Goal: Information Seeking & Learning: Learn about a topic

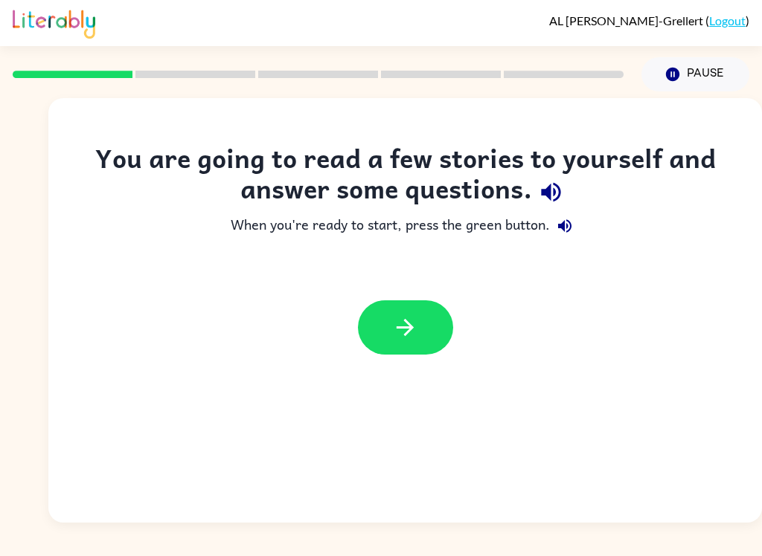
click at [559, 199] on icon "button" at bounding box center [551, 192] width 26 height 26
click at [565, 229] on icon "button" at bounding box center [564, 225] width 13 height 13
click at [413, 324] on icon "button" at bounding box center [405, 328] width 26 height 26
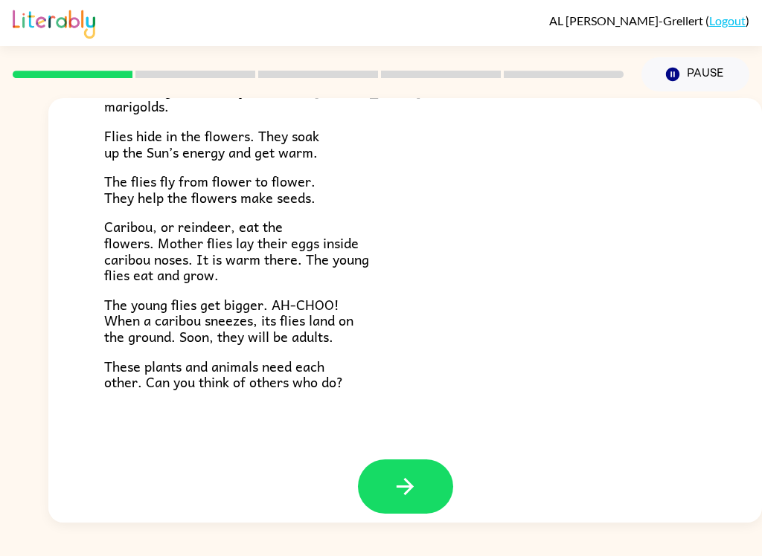
scroll to position [292, 0]
click at [420, 468] on button "button" at bounding box center [405, 487] width 95 height 54
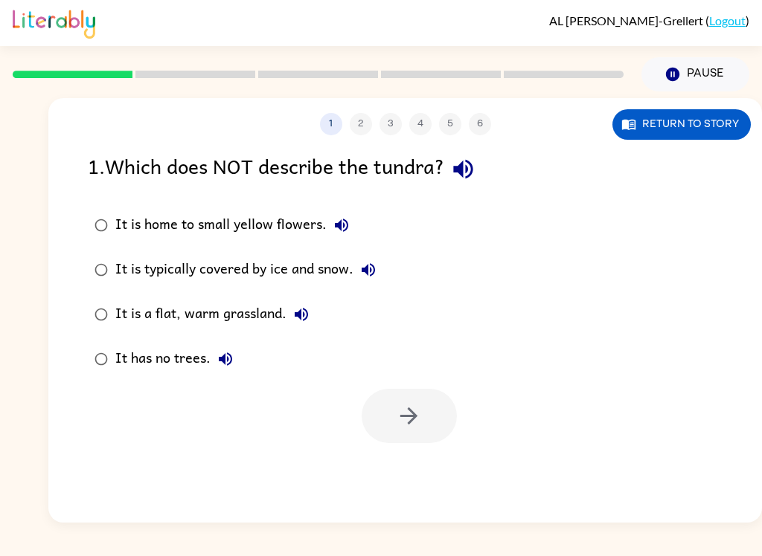
click at [169, 265] on div "It is typically covered by ice and snow." at bounding box center [249, 270] width 268 height 30
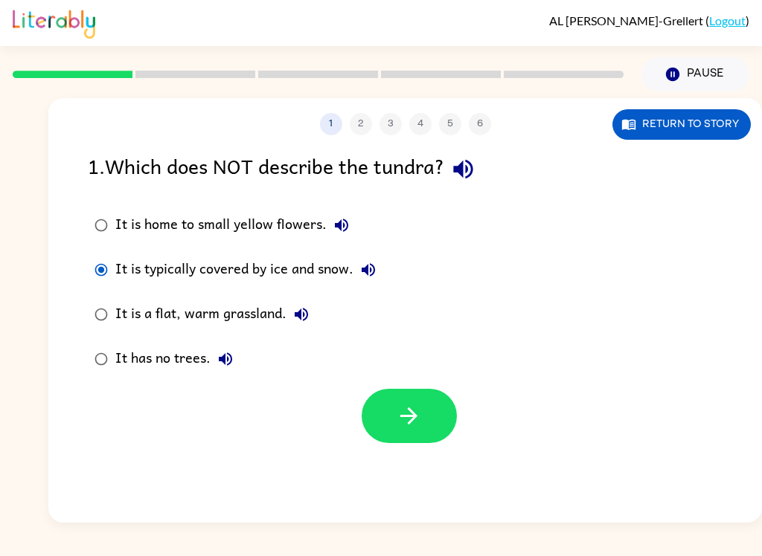
click at [176, 269] on div "It is typically covered by ice and snow." at bounding box center [249, 270] width 268 height 30
click at [147, 312] on div "It is a flat, warm grassland." at bounding box center [215, 315] width 201 height 30
click at [689, 131] on button "Return to story" at bounding box center [681, 124] width 138 height 30
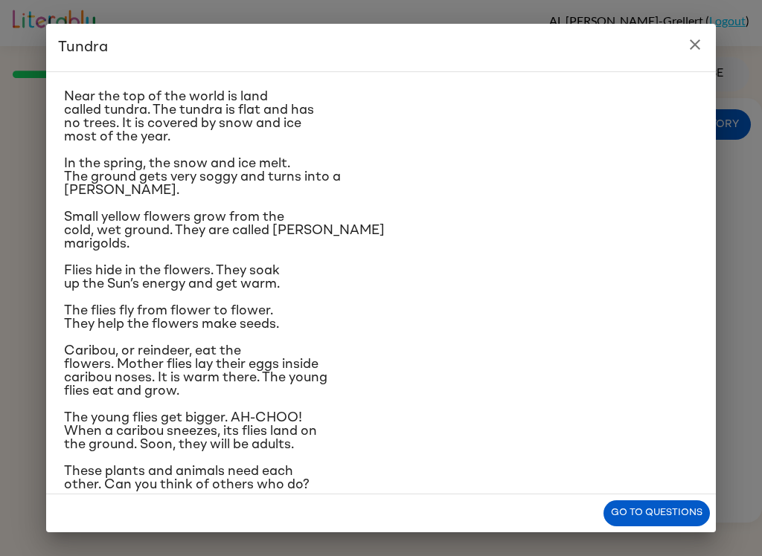
scroll to position [26, 0]
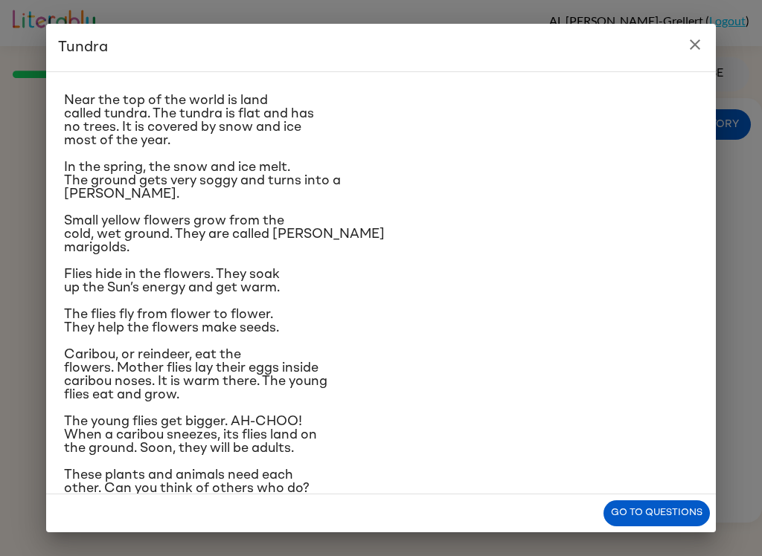
click at [703, 48] on icon "close" at bounding box center [695, 45] width 18 height 18
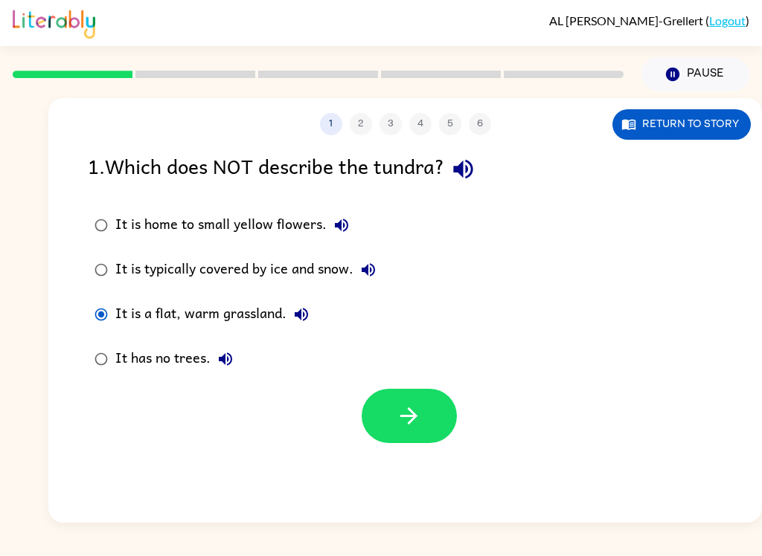
click at [717, 128] on button "Return to story" at bounding box center [681, 124] width 138 height 30
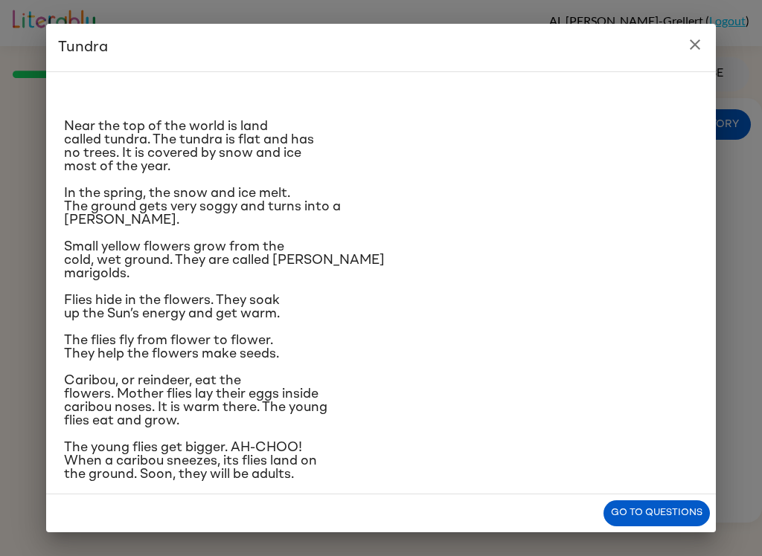
click at [655, 511] on button "Go to questions" at bounding box center [656, 514] width 106 height 26
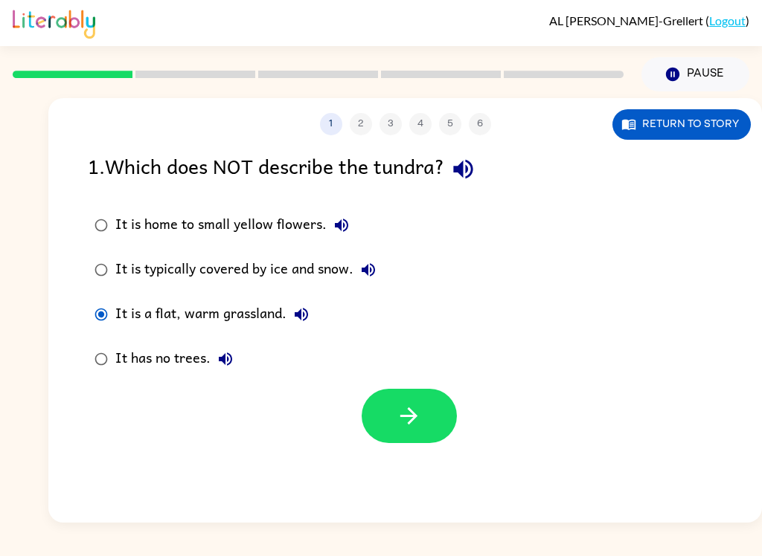
click at [415, 412] on icon "button" at bounding box center [409, 416] width 26 height 26
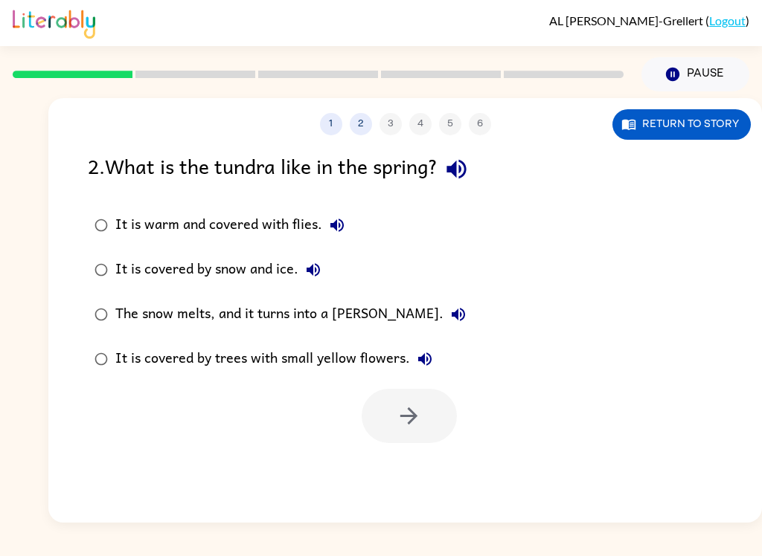
click at [695, 132] on button "Return to story" at bounding box center [681, 124] width 138 height 30
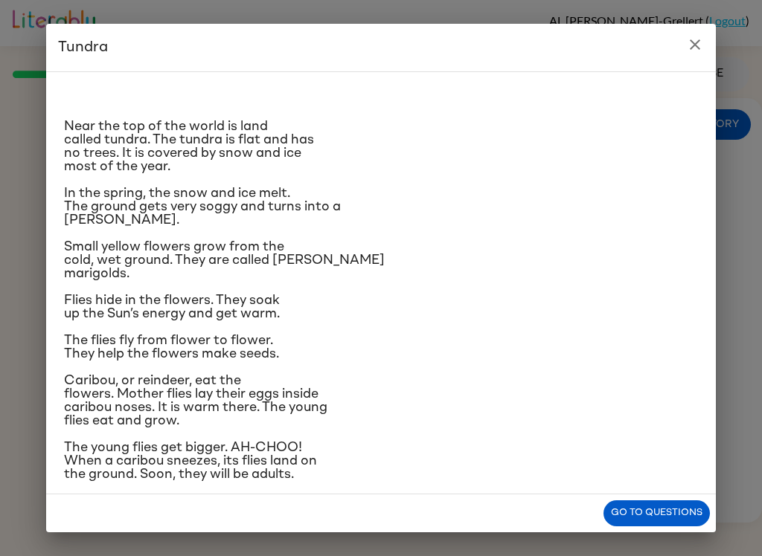
click at [701, 48] on icon "close" at bounding box center [695, 45] width 18 height 18
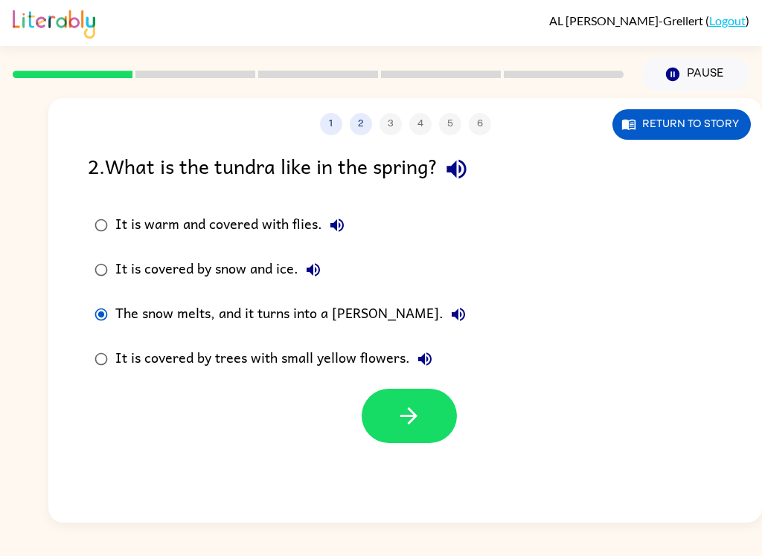
click at [440, 420] on button "button" at bounding box center [408, 416] width 95 height 54
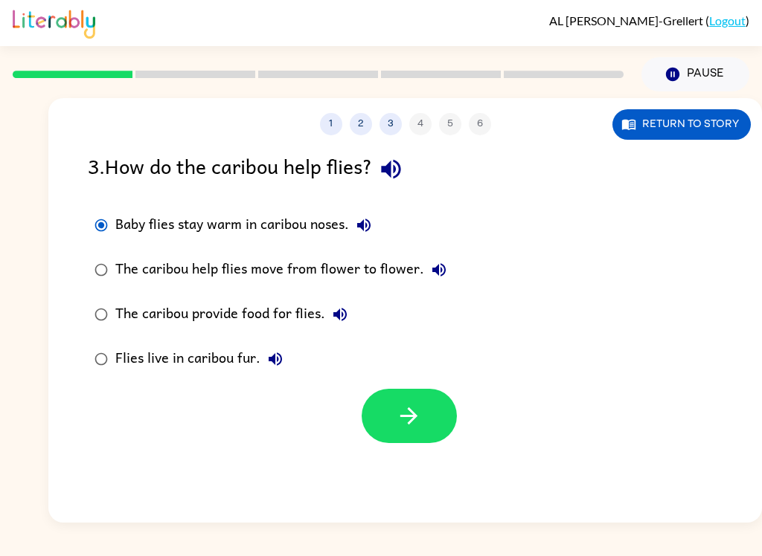
click at [673, 133] on button "Return to story" at bounding box center [681, 124] width 138 height 30
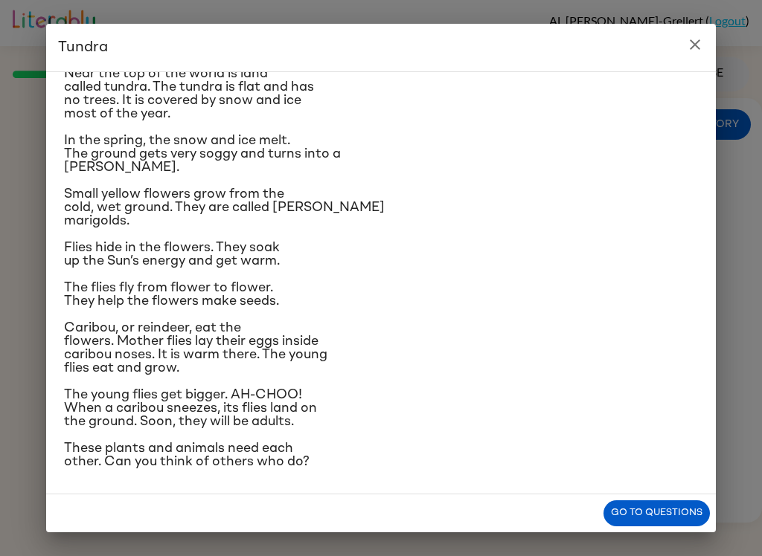
scroll to position [155, 0]
click at [698, 54] on button "close" at bounding box center [695, 45] width 30 height 30
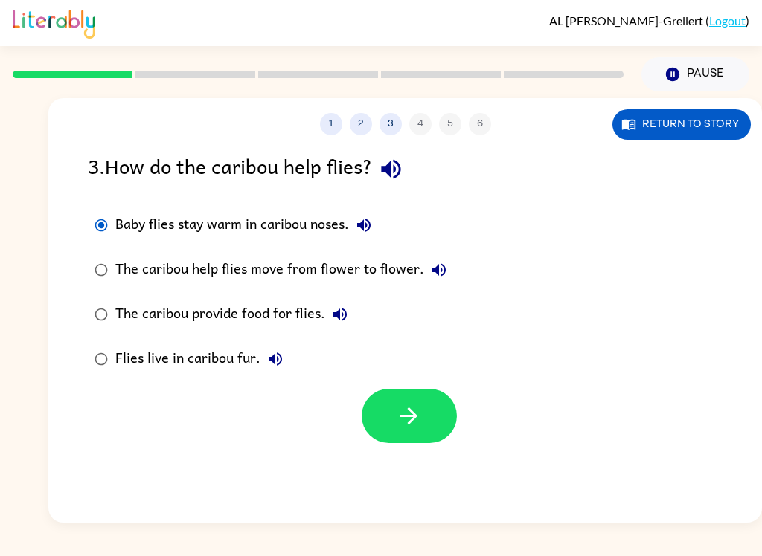
click at [410, 382] on label "Flies live in caribou fur." at bounding box center [271, 359] width 382 height 45
click at [432, 405] on button "button" at bounding box center [408, 416] width 95 height 54
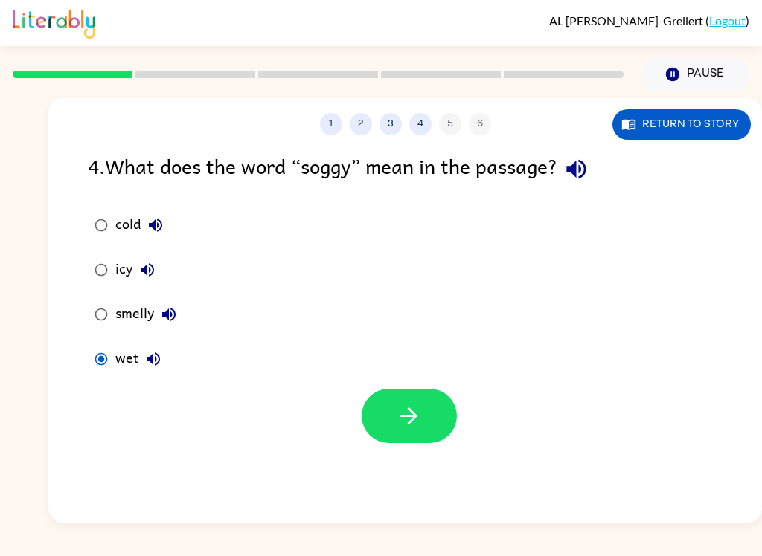
click at [390, 422] on button "button" at bounding box center [408, 416] width 95 height 54
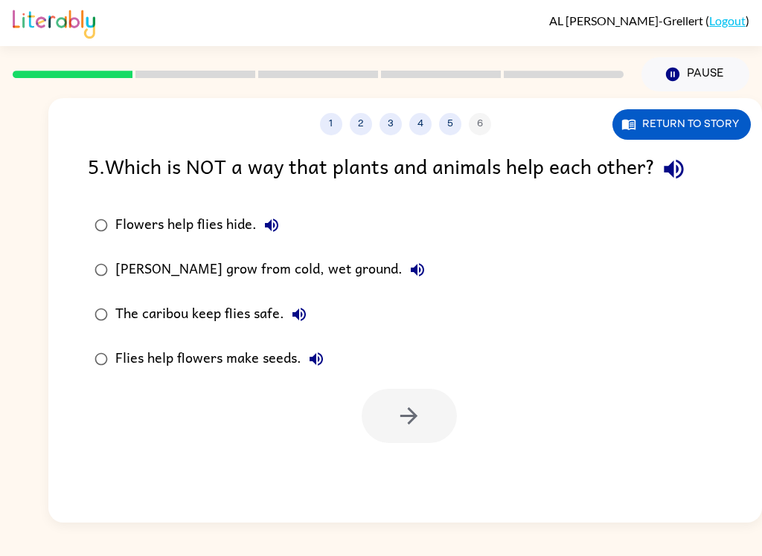
click at [724, 125] on button "Return to story" at bounding box center [681, 124] width 138 height 30
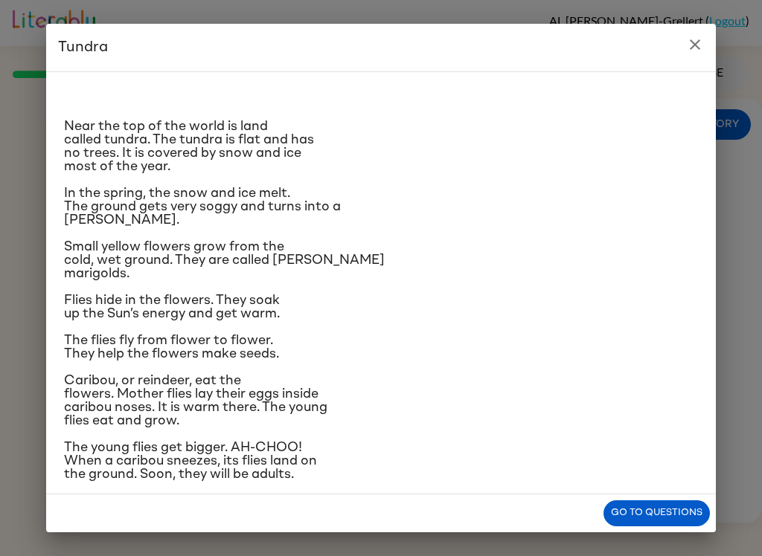
click at [5, 513] on div "Tundra Near the top of the world is land called tundra. The tundra is flat and …" at bounding box center [381, 278] width 762 height 556
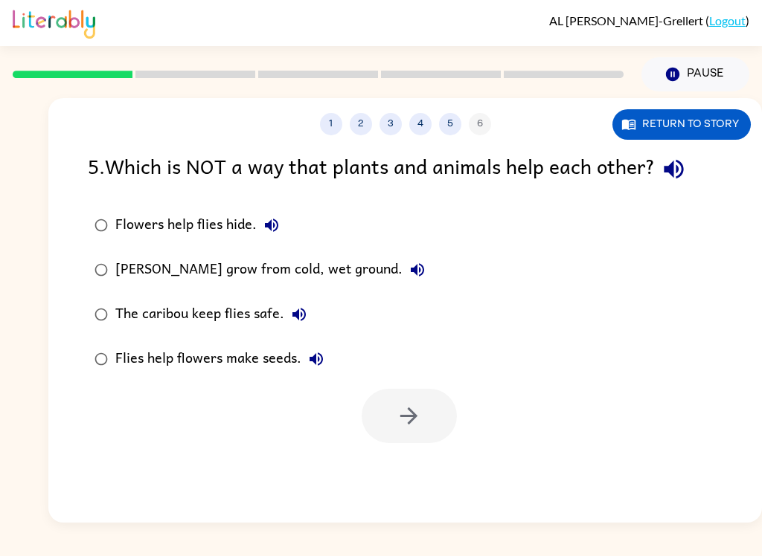
click at [698, 135] on button "Return to story" at bounding box center [681, 124] width 138 height 30
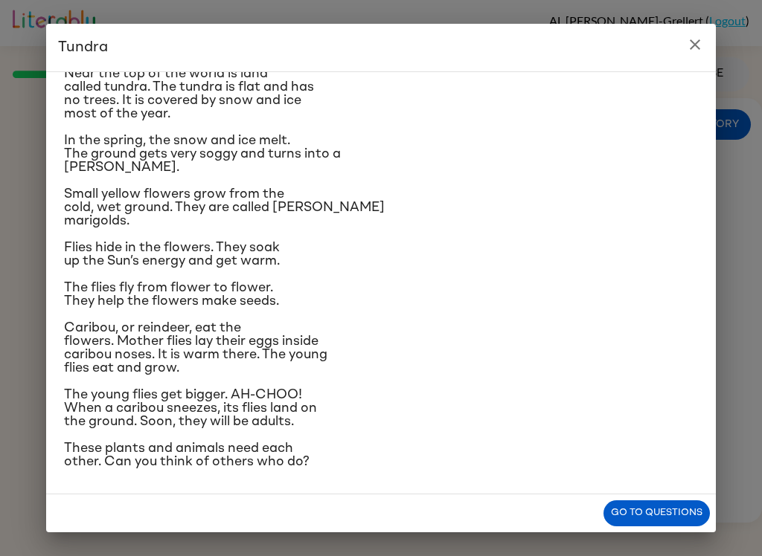
scroll to position [95, 0]
click at [706, 37] on button "close" at bounding box center [695, 45] width 30 height 30
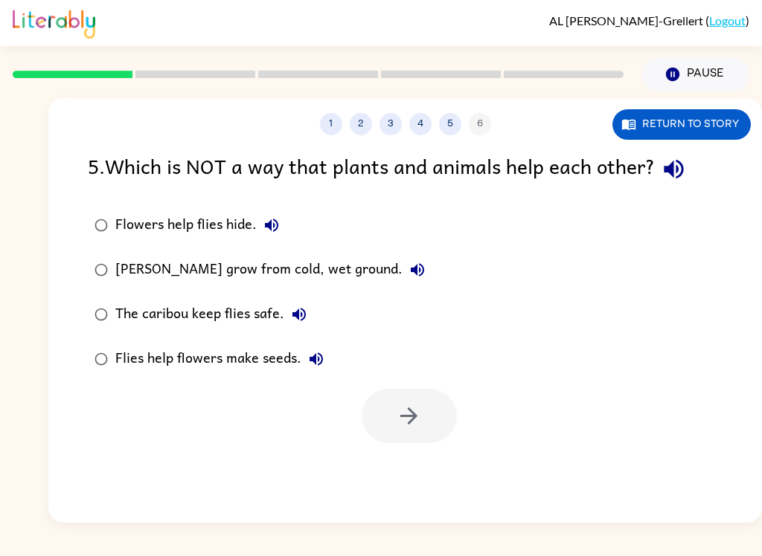
click at [684, 180] on icon "button" at bounding box center [673, 169] width 26 height 26
click at [284, 232] on button "Flowers help flies hide." at bounding box center [272, 225] width 30 height 30
click at [422, 265] on button "[PERSON_NAME] grow from cold, wet ground." at bounding box center [417, 270] width 30 height 30
click at [291, 324] on icon "button" at bounding box center [299, 315] width 18 height 18
click at [318, 363] on icon "button" at bounding box center [316, 359] width 18 height 18
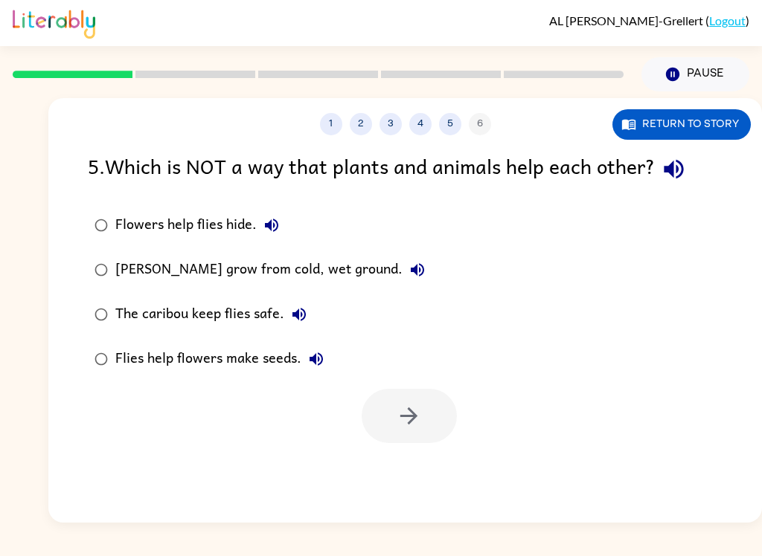
click at [298, 322] on icon "button" at bounding box center [299, 315] width 18 height 18
click at [672, 114] on button "Return to story" at bounding box center [681, 124] width 138 height 30
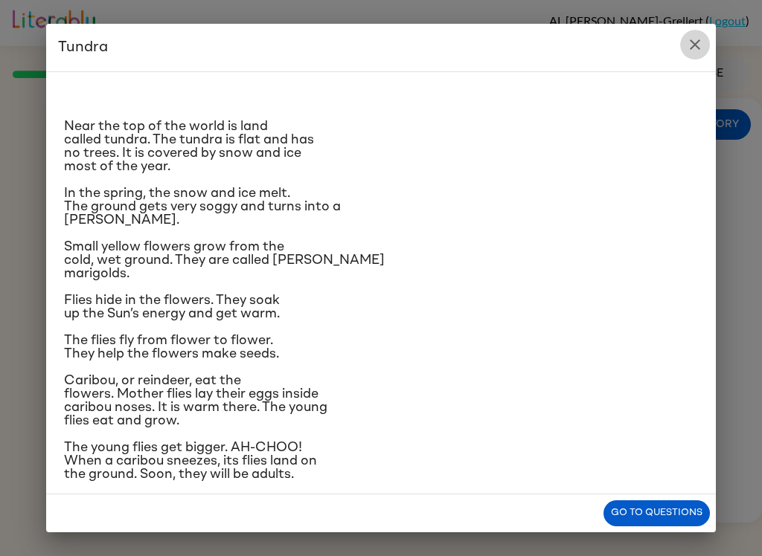
click at [693, 47] on icon "close" at bounding box center [694, 44] width 10 height 10
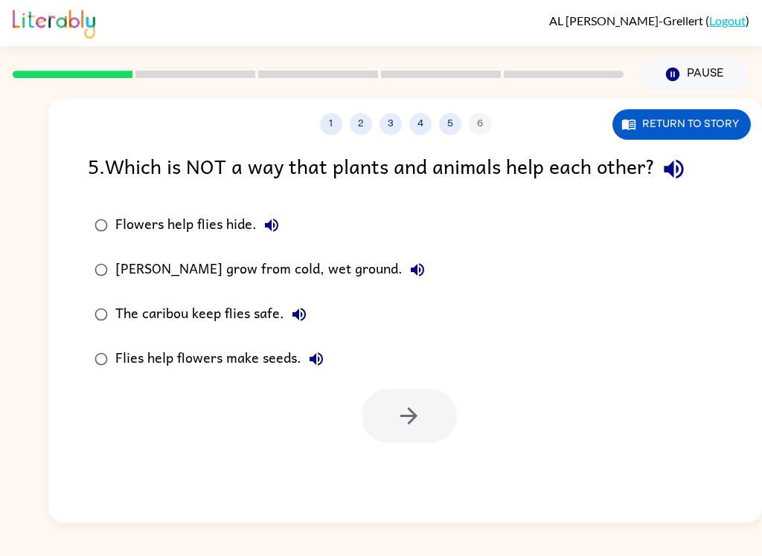
click at [730, 114] on button "Return to story" at bounding box center [681, 124] width 138 height 30
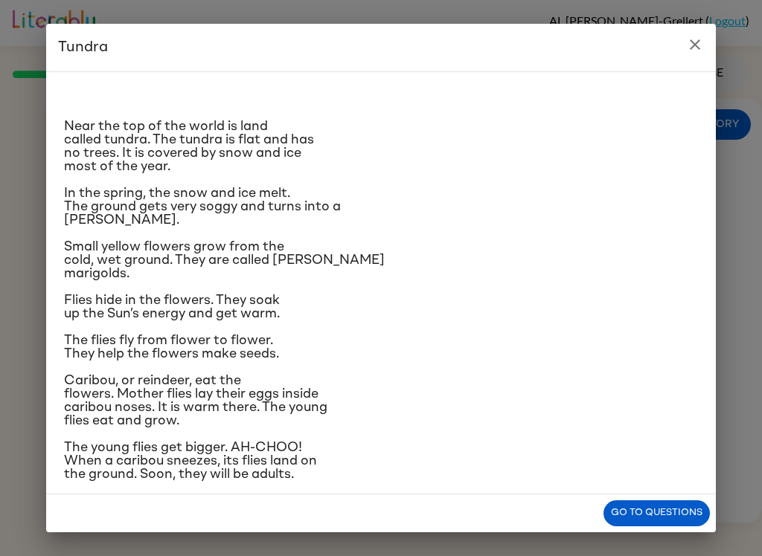
click at [686, 39] on icon "close" at bounding box center [695, 45] width 18 height 18
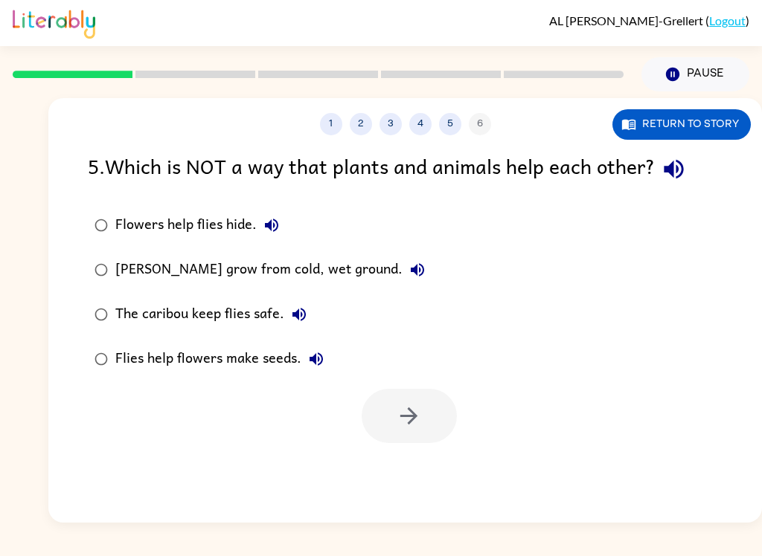
click at [420, 278] on icon "button" at bounding box center [417, 270] width 18 height 18
click at [386, 260] on div "[PERSON_NAME] grow from cold, wet ground." at bounding box center [273, 270] width 317 height 30
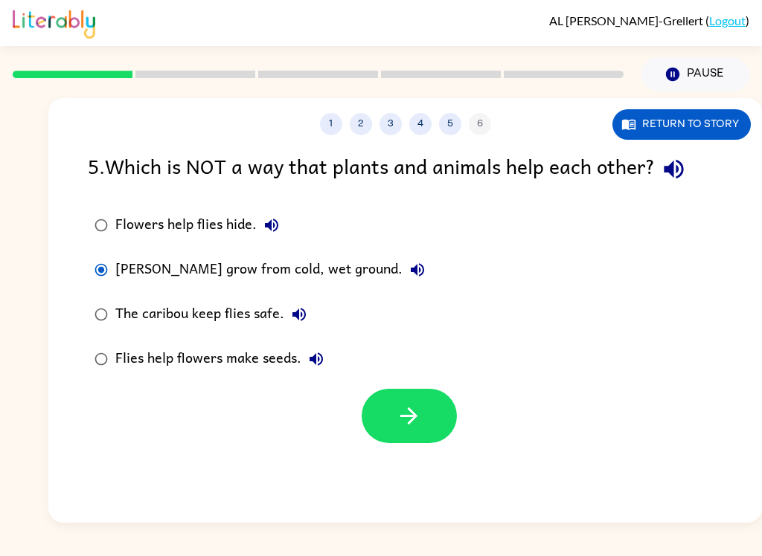
click at [386, 260] on div "[PERSON_NAME] grow from cold, wet ground." at bounding box center [273, 270] width 317 height 30
click at [415, 277] on icon "button" at bounding box center [417, 269] width 13 height 13
click at [715, 208] on div "Flowers help flies hide. [PERSON_NAME] marigolds grow from cold, wet ground. Th…" at bounding box center [425, 292] width 674 height 179
click at [680, 171] on icon "button" at bounding box center [672, 169] width 19 height 19
click at [133, 199] on div "5 . Which is NOT a way that plants and animals help each other? Flowers help fl…" at bounding box center [404, 296] width 713 height 293
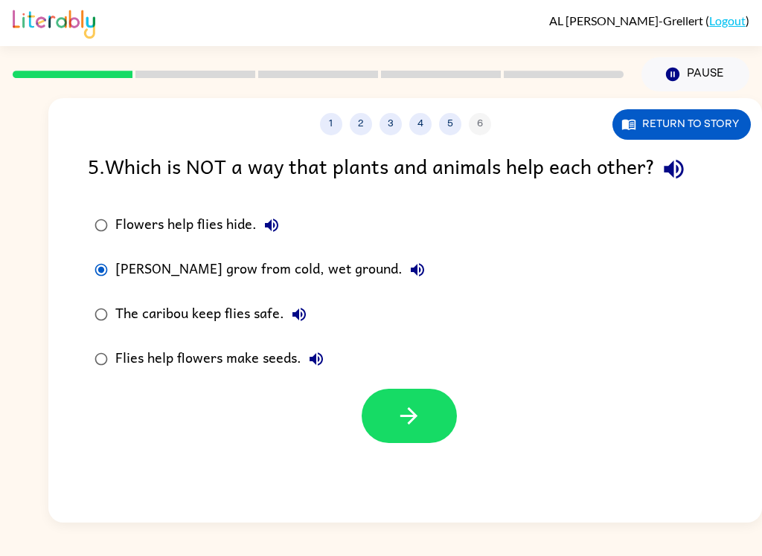
click at [631, 273] on div "Flowers help flies hide. [PERSON_NAME] marigolds grow from cold, wet ground. Th…" at bounding box center [425, 292] width 674 height 179
click at [724, 126] on button "Return to story" at bounding box center [681, 124] width 138 height 30
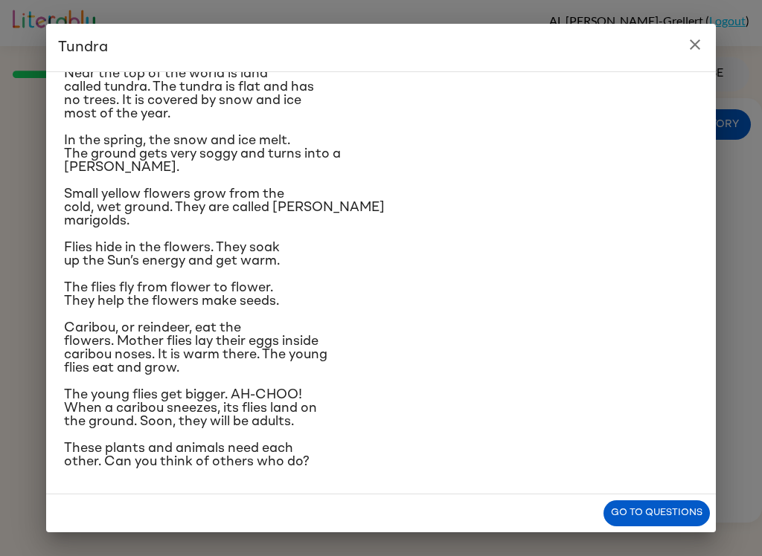
scroll to position [101, 0]
click at [702, 38] on icon "close" at bounding box center [695, 45] width 18 height 18
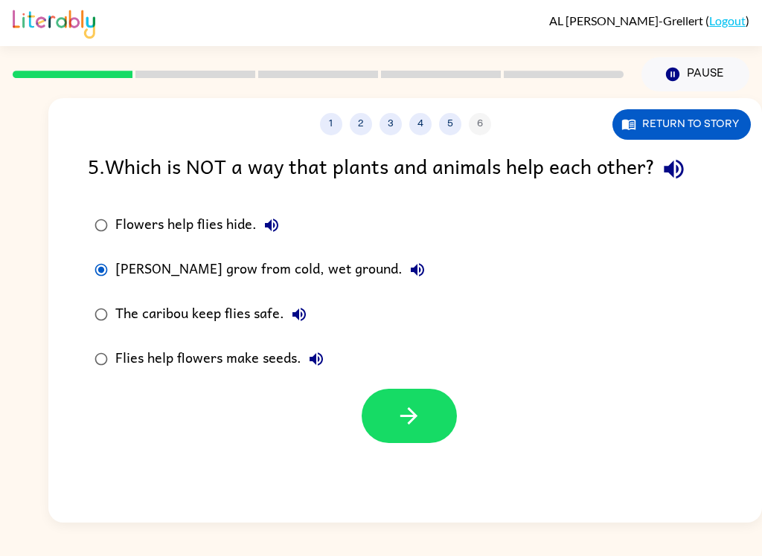
click at [314, 367] on icon "button" at bounding box center [316, 359] width 18 height 18
click at [321, 372] on button "Flies help flowers make seeds." at bounding box center [316, 359] width 30 height 30
click at [277, 223] on icon "button" at bounding box center [271, 225] width 13 height 13
click at [279, 225] on icon "button" at bounding box center [272, 225] width 18 height 18
click at [674, 170] on icon "button" at bounding box center [672, 169] width 19 height 19
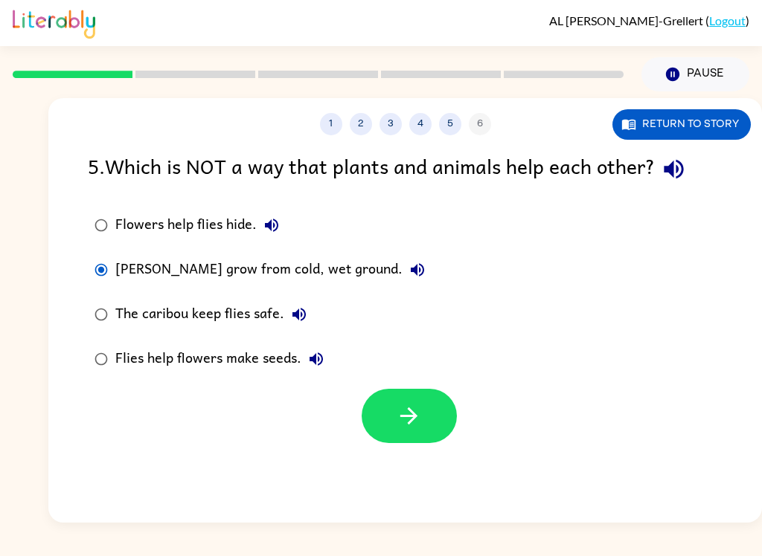
click at [278, 234] on icon "button" at bounding box center [272, 225] width 18 height 18
click at [419, 269] on icon "button" at bounding box center [417, 270] width 18 height 18
click at [419, 275] on icon "button" at bounding box center [417, 270] width 18 height 18
click at [697, 160] on div "5 . Which is NOT a way that plants and animals help each other?" at bounding box center [405, 169] width 634 height 38
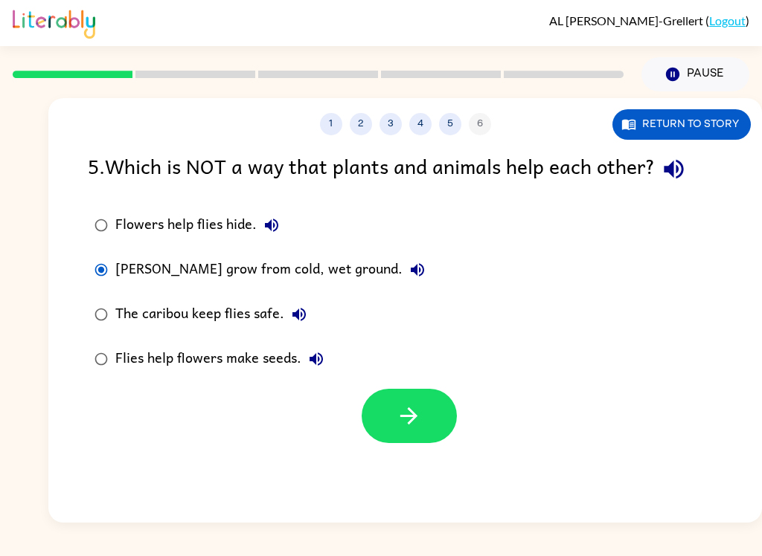
click at [681, 174] on icon "button" at bounding box center [673, 169] width 26 height 26
click at [424, 263] on button "[PERSON_NAME] grow from cold, wet ground." at bounding box center [417, 270] width 30 height 30
click at [304, 318] on icon "button" at bounding box center [299, 315] width 18 height 18
click at [322, 363] on icon "button" at bounding box center [316, 359] width 18 height 18
click at [55, 383] on div at bounding box center [404, 413] width 713 height 62
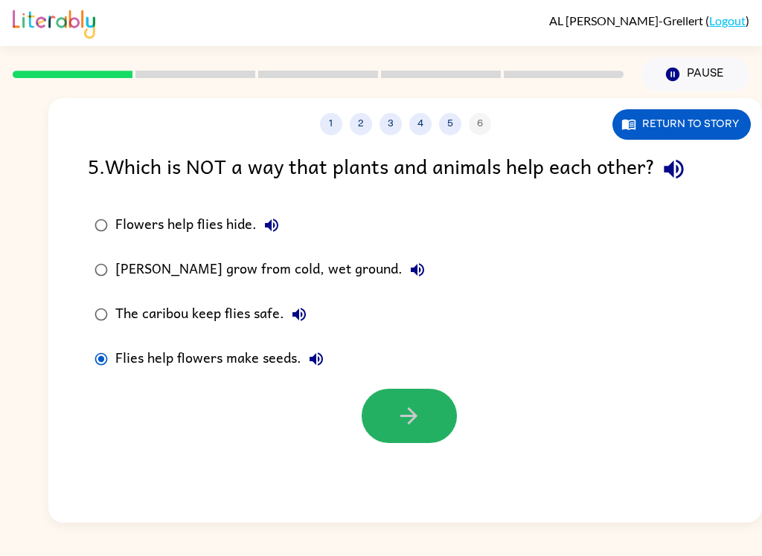
click at [388, 423] on button "button" at bounding box center [408, 416] width 95 height 54
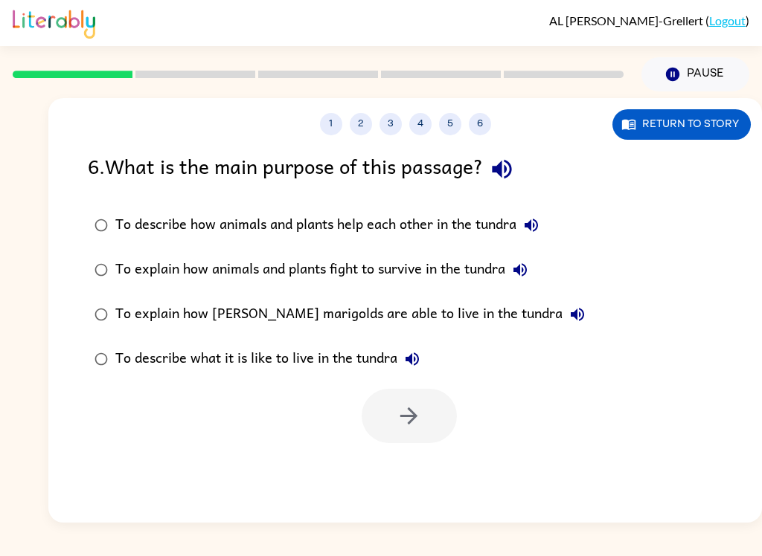
click at [515, 164] on icon "button" at bounding box center [502, 169] width 26 height 26
click at [511, 161] on icon "button" at bounding box center [501, 169] width 19 height 19
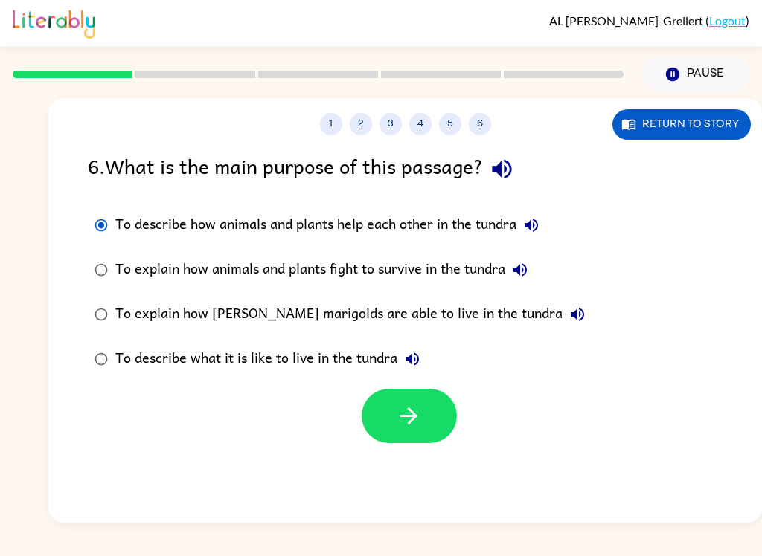
click at [436, 406] on button "button" at bounding box center [408, 416] width 95 height 54
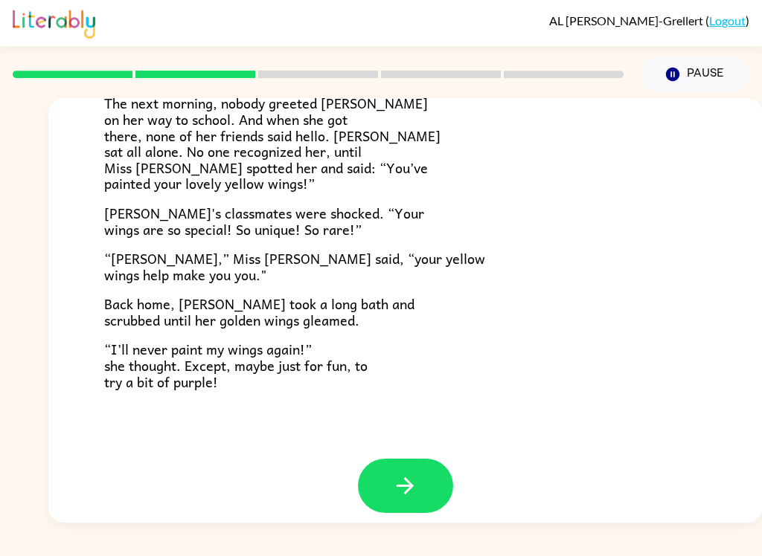
scroll to position [402, 0]
click at [430, 466] on button "button" at bounding box center [405, 487] width 95 height 54
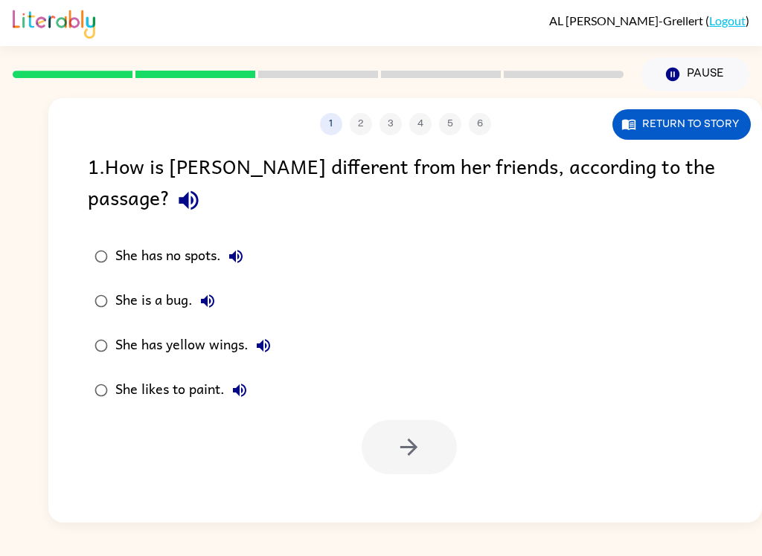
scroll to position [0, 0]
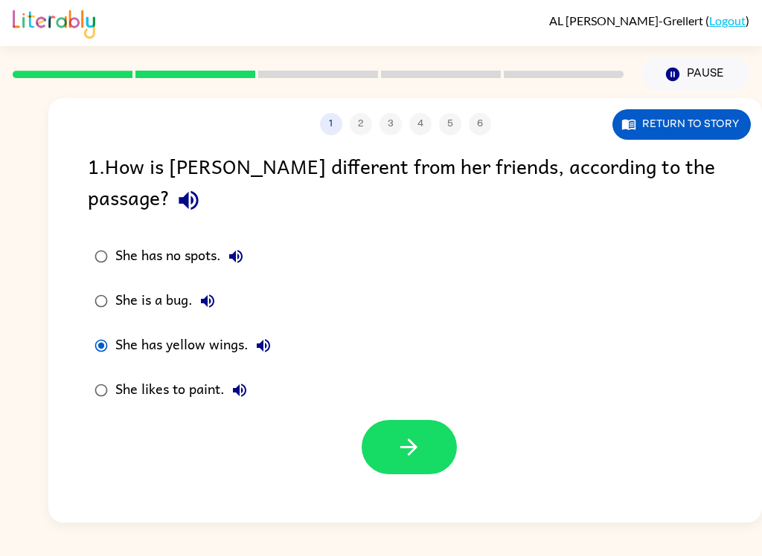
click at [446, 420] on button "button" at bounding box center [408, 447] width 95 height 54
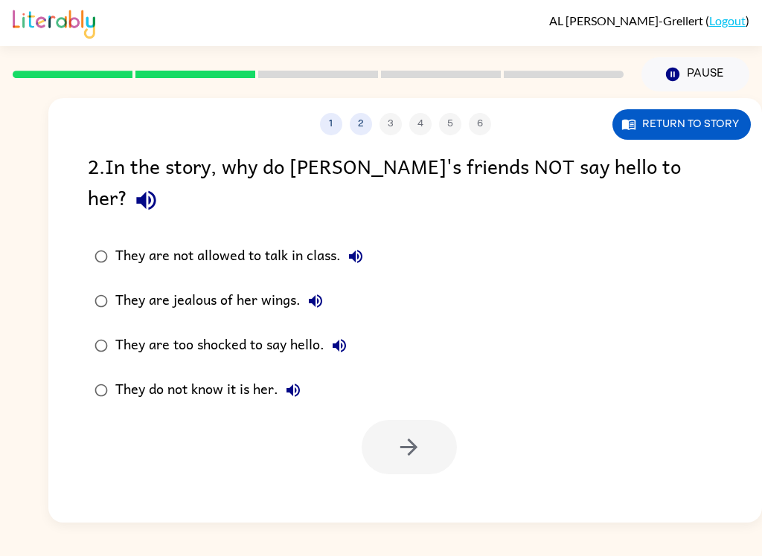
click at [725, 550] on div "[PERSON_NAME]-Grellert ( Logout ) Pause Pause 1 2 3 4 5 6 Return to story 2 . I…" at bounding box center [381, 278] width 762 height 556
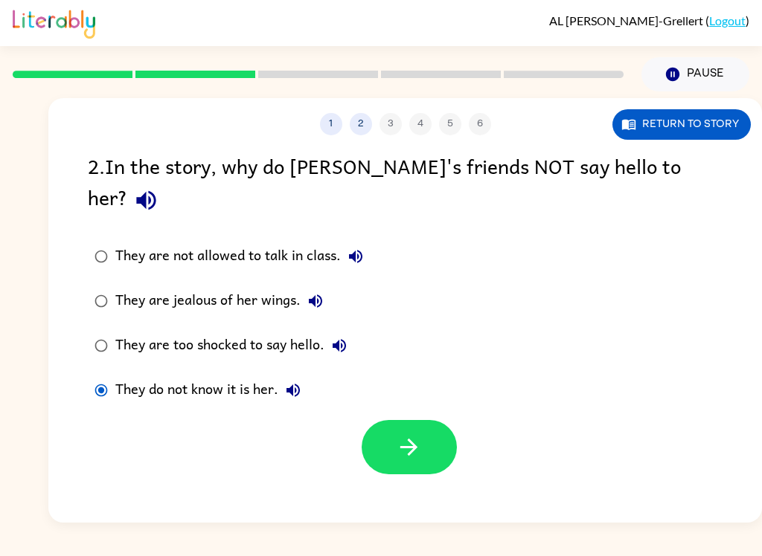
click at [425, 424] on button "button" at bounding box center [408, 447] width 95 height 54
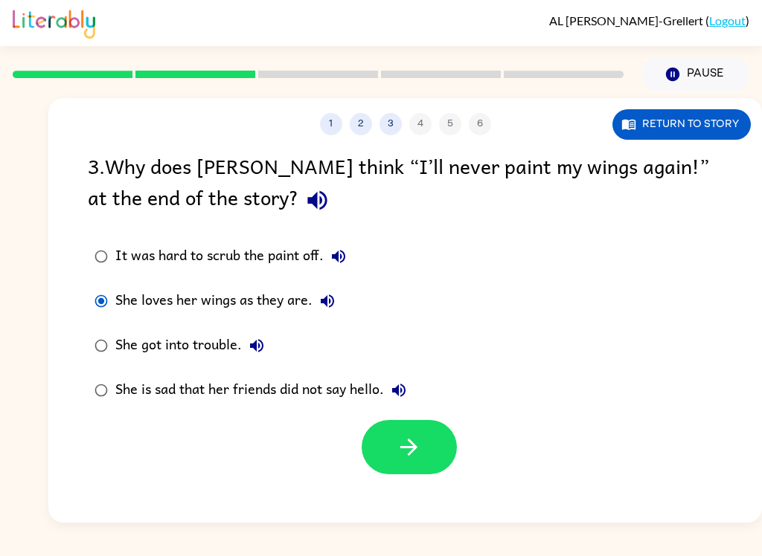
click at [425, 439] on button "button" at bounding box center [408, 447] width 95 height 54
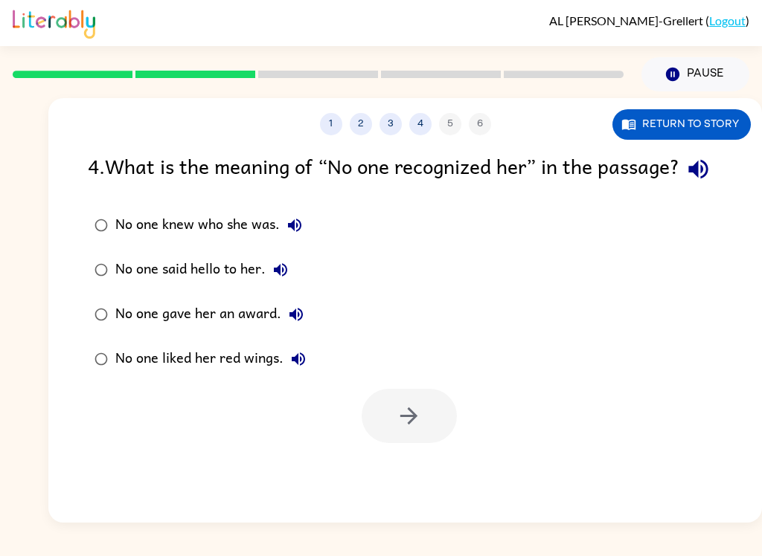
click at [688, 179] on icon "button" at bounding box center [697, 169] width 19 height 19
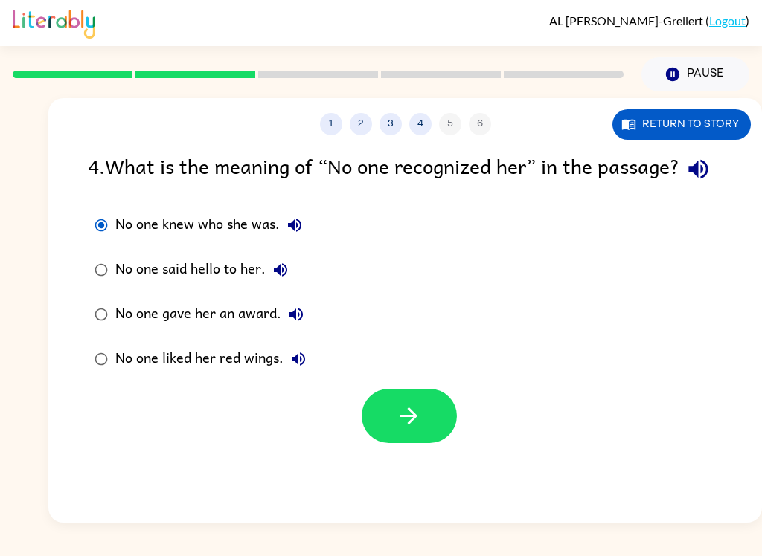
click at [403, 429] on icon "button" at bounding box center [409, 416] width 26 height 26
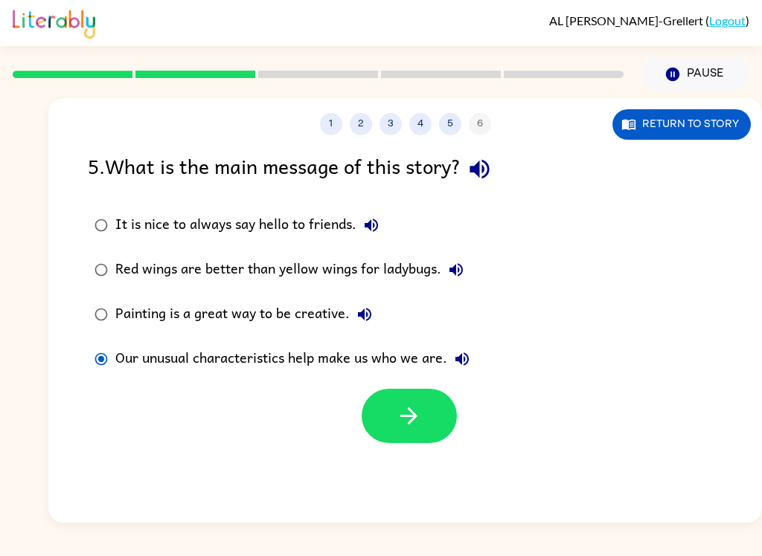
click at [435, 418] on button "button" at bounding box center [408, 416] width 95 height 54
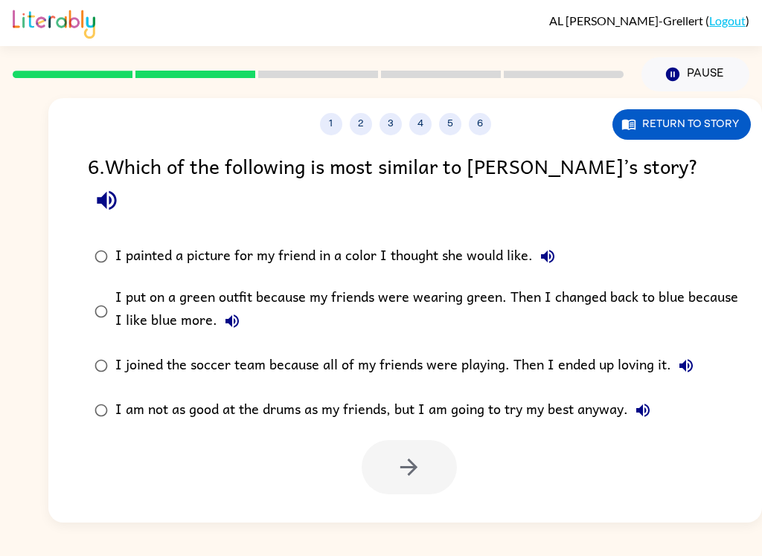
click at [559, 242] on button "I painted a picture for my friend in a color I thought she would like." at bounding box center [548, 257] width 30 height 30
click at [238, 306] on button "I put on a green outfit because my friends were wearing green. Then I changed b…" at bounding box center [232, 321] width 30 height 30
click at [341, 483] on div "1 2 3 4 5 6 Return to story 6 . Which of the following is most similar to [PERS…" at bounding box center [404, 310] width 713 height 425
click at [390, 456] on button "button" at bounding box center [408, 467] width 95 height 54
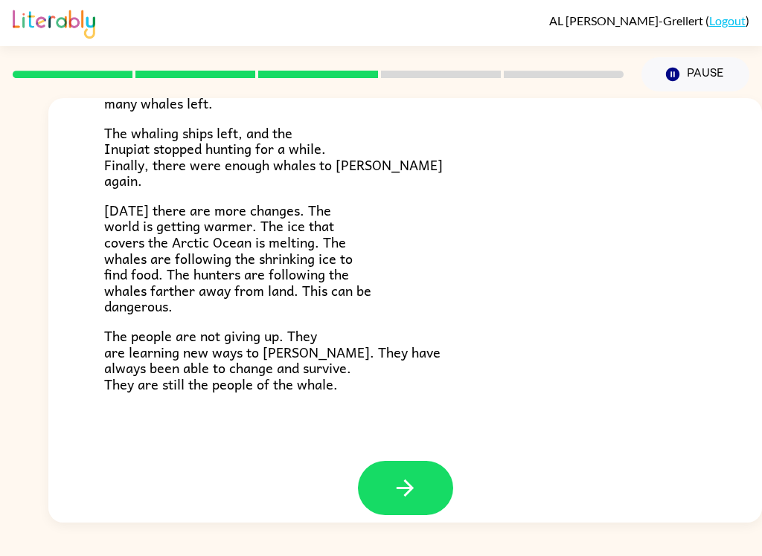
scroll to position [485, 0]
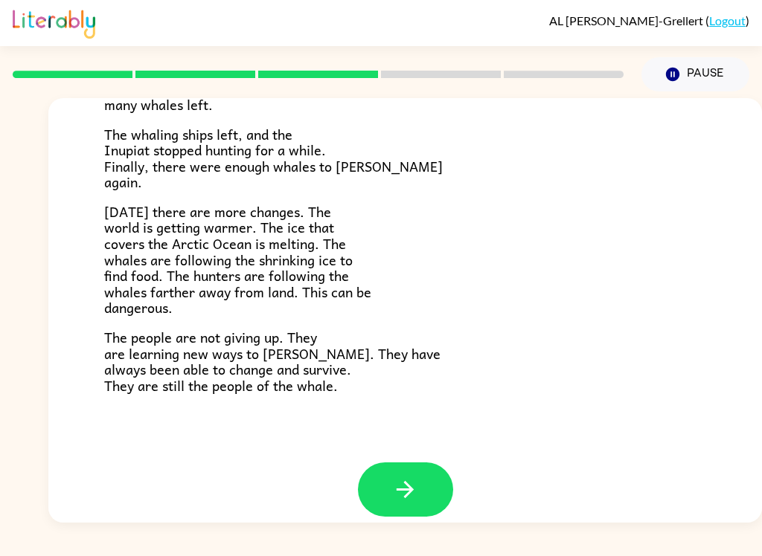
click at [390, 463] on button "button" at bounding box center [405, 490] width 95 height 54
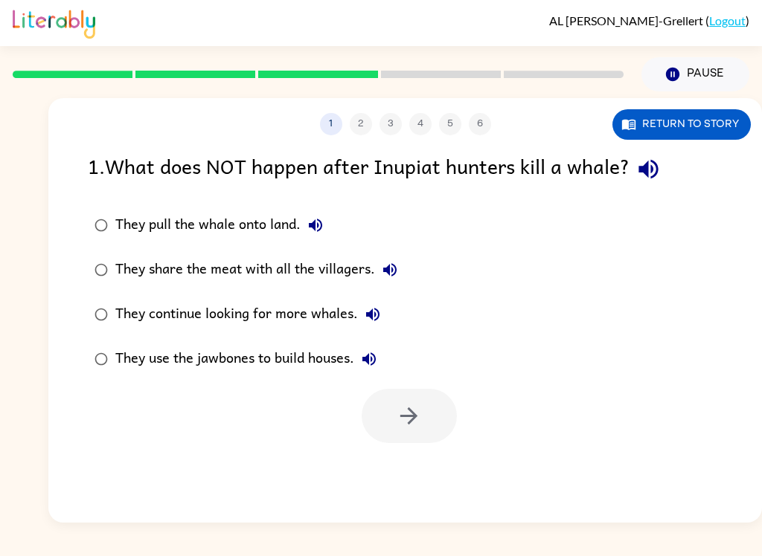
click at [716, 126] on button "Return to story" at bounding box center [681, 124] width 138 height 30
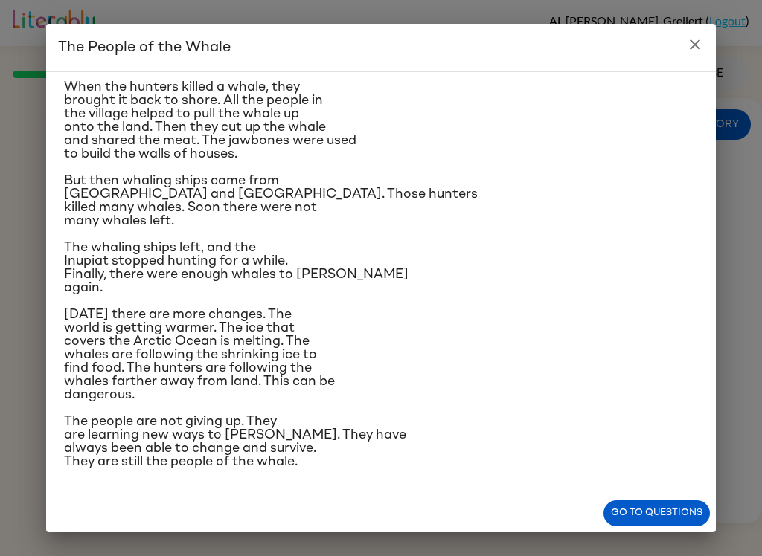
scroll to position [259, 0]
click at [97, 402] on span "[DATE] there are more changes. The world is getting warmer. The ice that covers…" at bounding box center [199, 355] width 271 height 94
click at [684, 36] on button "close" at bounding box center [695, 45] width 30 height 30
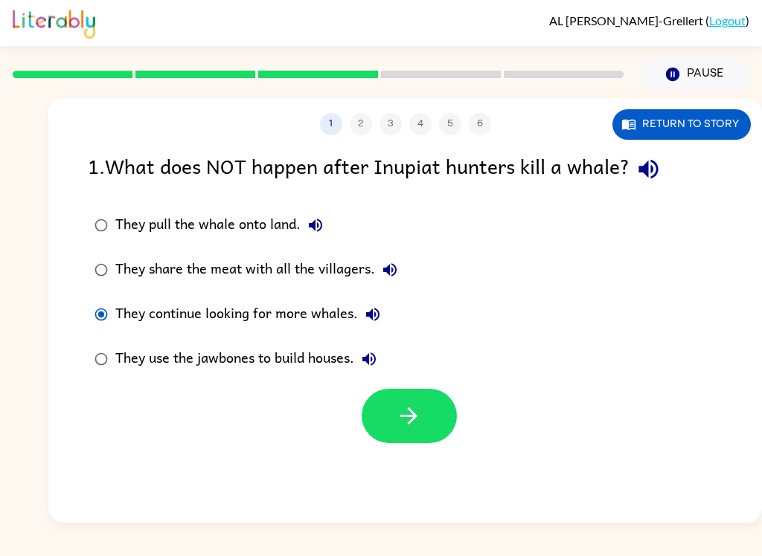
click at [690, 105] on div "1 2 3 4 5 6 Return to story" at bounding box center [404, 116] width 713 height 37
click at [692, 119] on button "Return to story" at bounding box center [681, 124] width 138 height 30
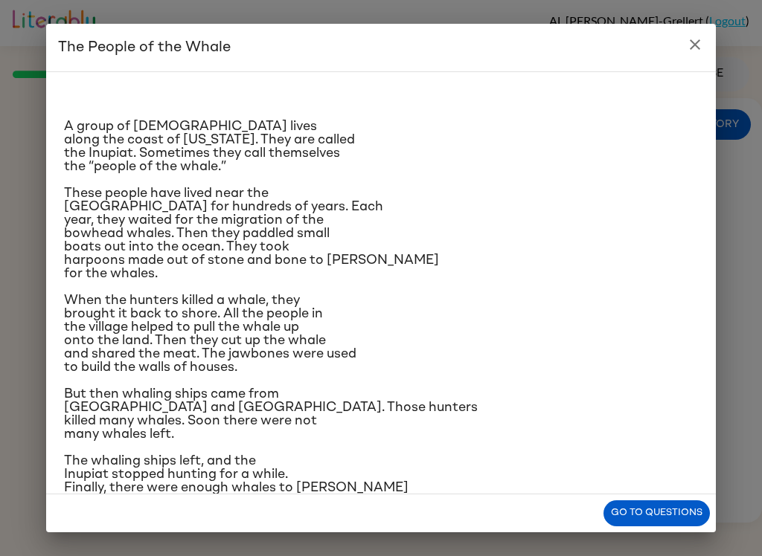
click at [704, 36] on button "close" at bounding box center [695, 45] width 30 height 30
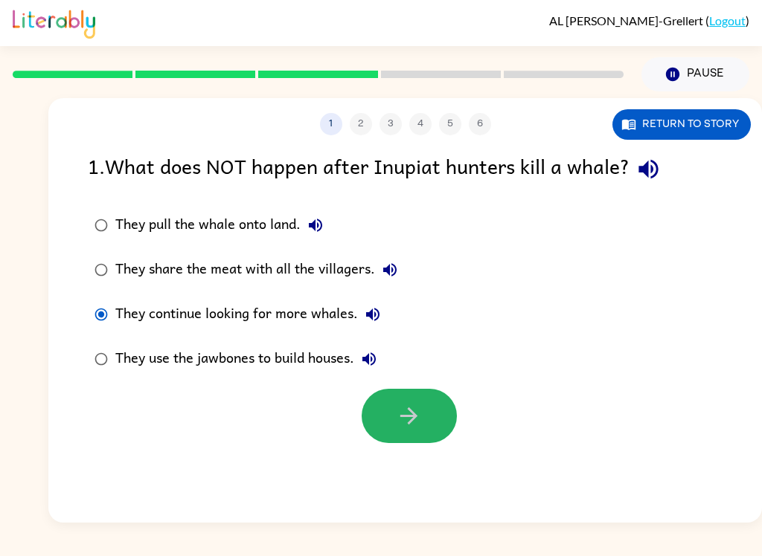
click at [401, 414] on icon "button" at bounding box center [409, 416] width 26 height 26
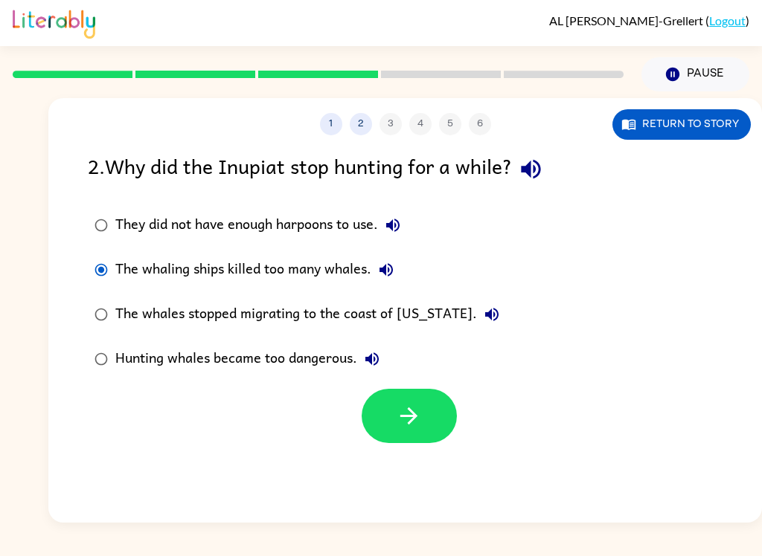
click at [401, 432] on button "button" at bounding box center [408, 416] width 95 height 54
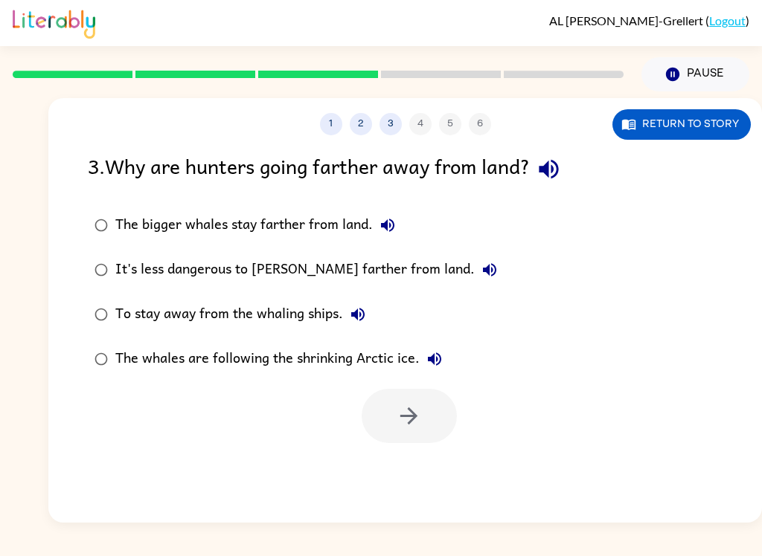
click at [644, 138] on button "Return to story" at bounding box center [681, 124] width 138 height 30
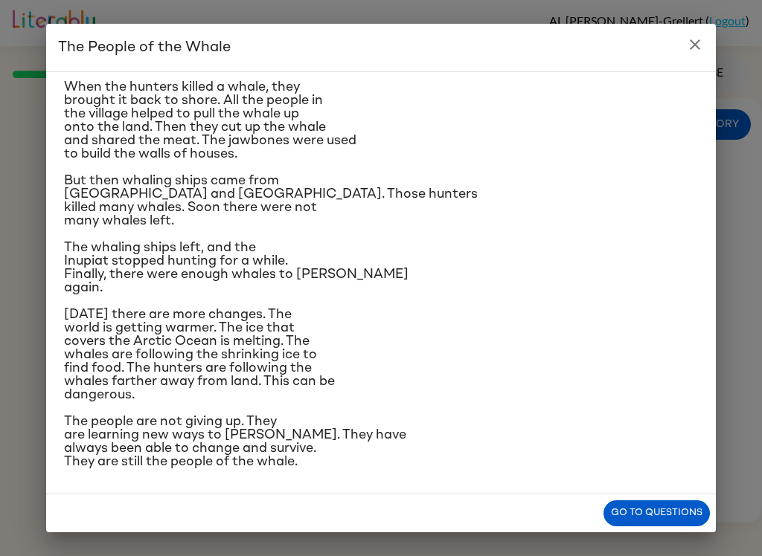
click at [704, 52] on button "close" at bounding box center [695, 45] width 30 height 30
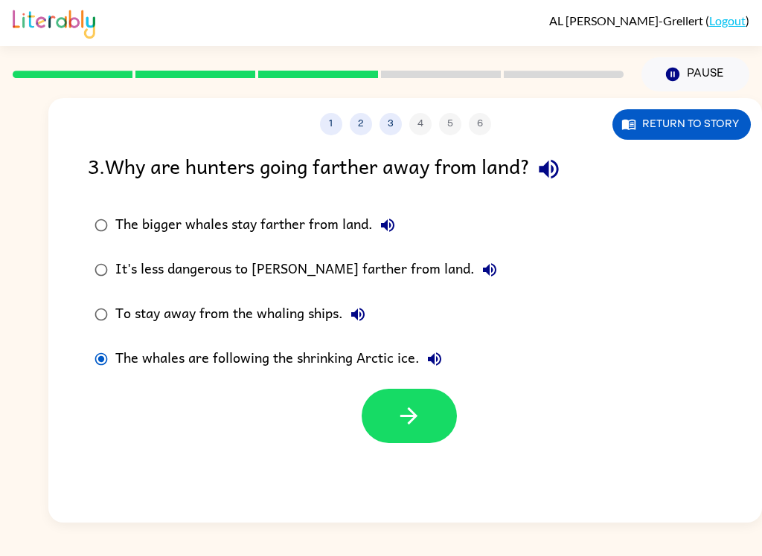
click at [359, 425] on div at bounding box center [404, 413] width 713 height 62
click at [421, 443] on button "button" at bounding box center [408, 416] width 95 height 54
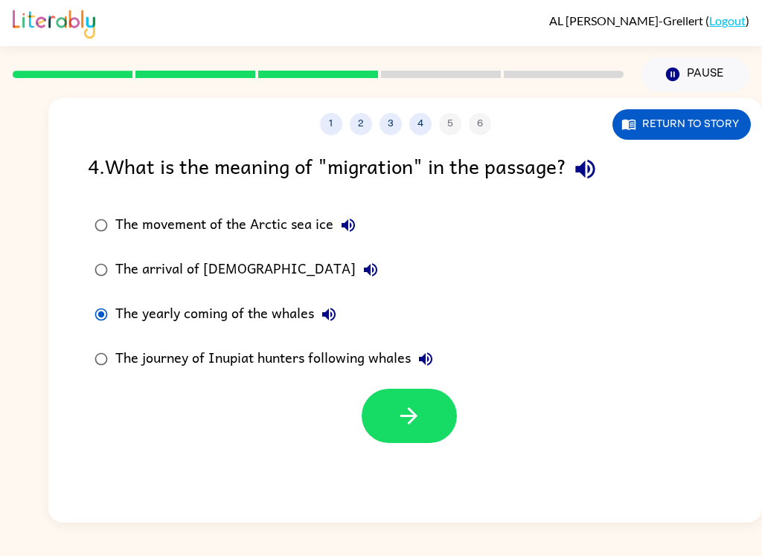
click at [402, 417] on icon "button" at bounding box center [408, 416] width 17 height 17
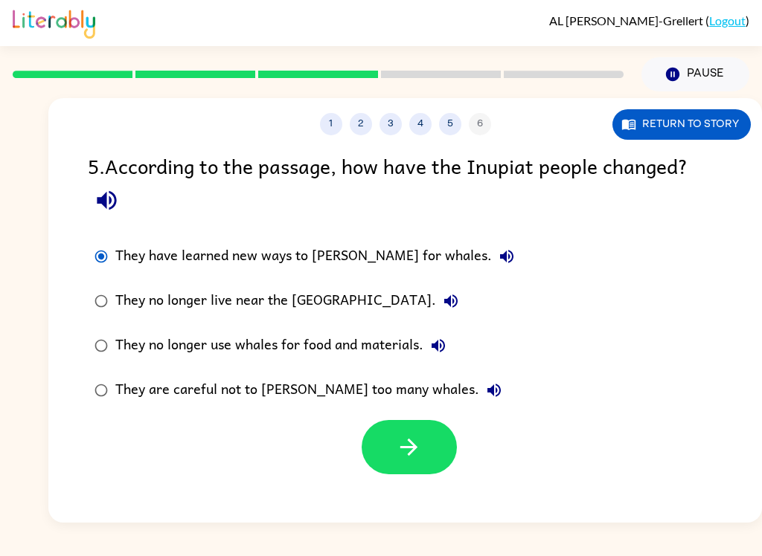
click at [728, 118] on button "Return to story" at bounding box center [681, 124] width 138 height 30
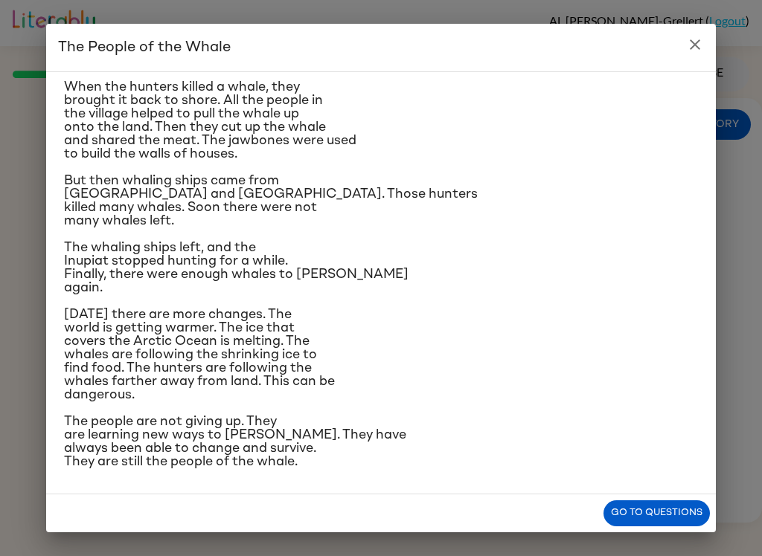
click at [695, 57] on button "close" at bounding box center [695, 45] width 30 height 30
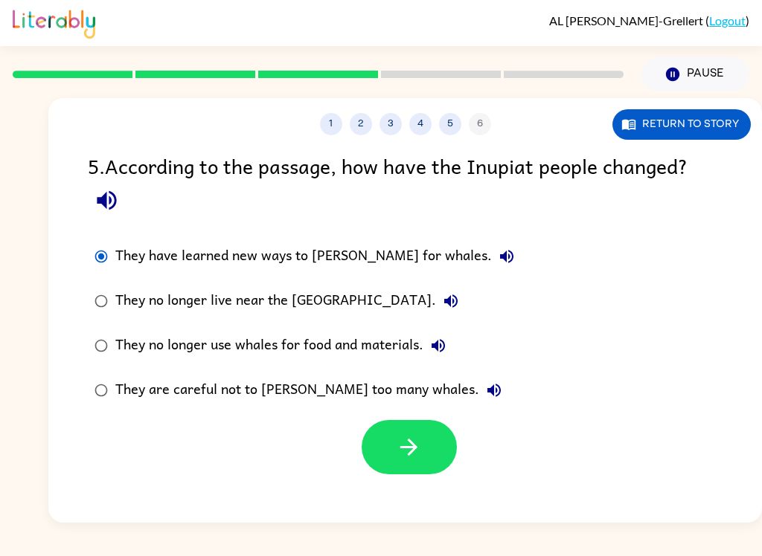
click at [396, 451] on icon "button" at bounding box center [409, 447] width 26 height 26
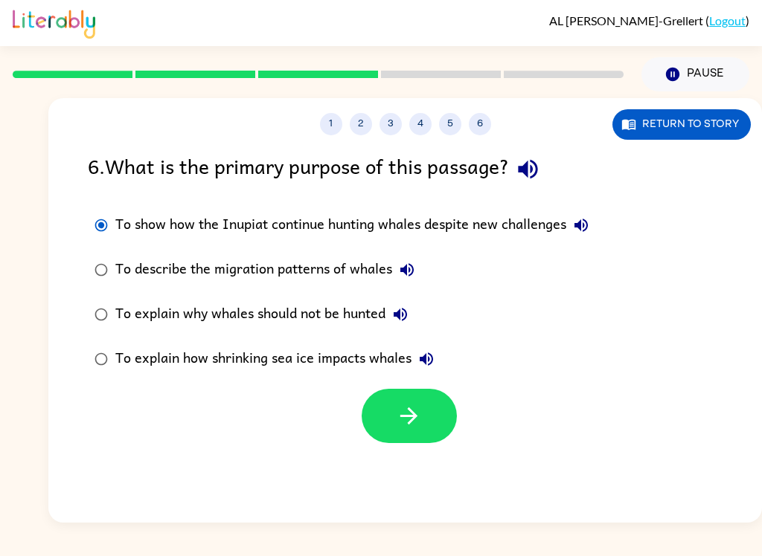
click at [582, 239] on button "To show how the Inupiat continue hunting whales despite new challenges" at bounding box center [581, 225] width 30 height 30
click at [565, 235] on div "To show how the Inupiat continue hunting whales despite new challenges" at bounding box center [355, 225] width 480 height 30
click at [397, 411] on icon "button" at bounding box center [409, 416] width 26 height 26
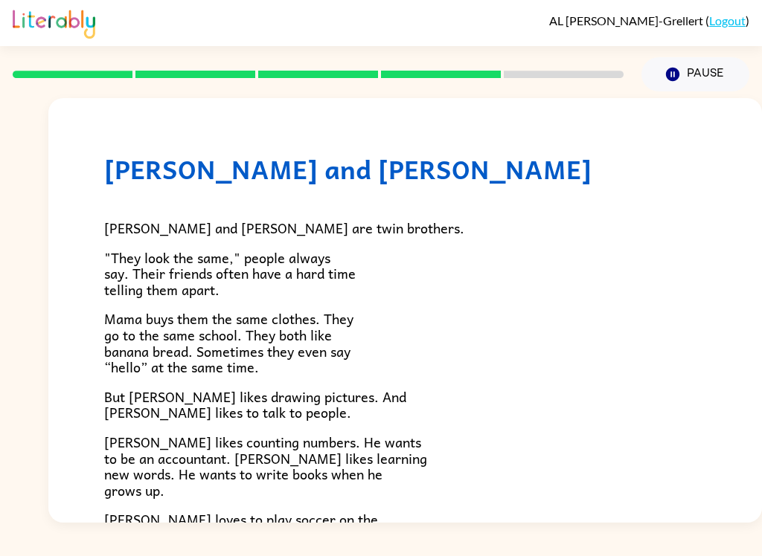
click at [745, 182] on div "[PERSON_NAME] and [PERSON_NAME] and [PERSON_NAME] are twin brothers. "They look…" at bounding box center [404, 433] width 713 height 670
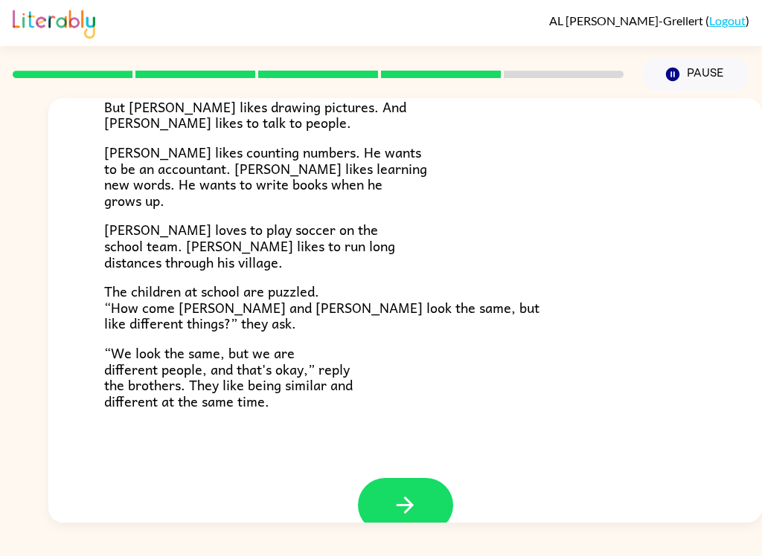
scroll to position [287, 0]
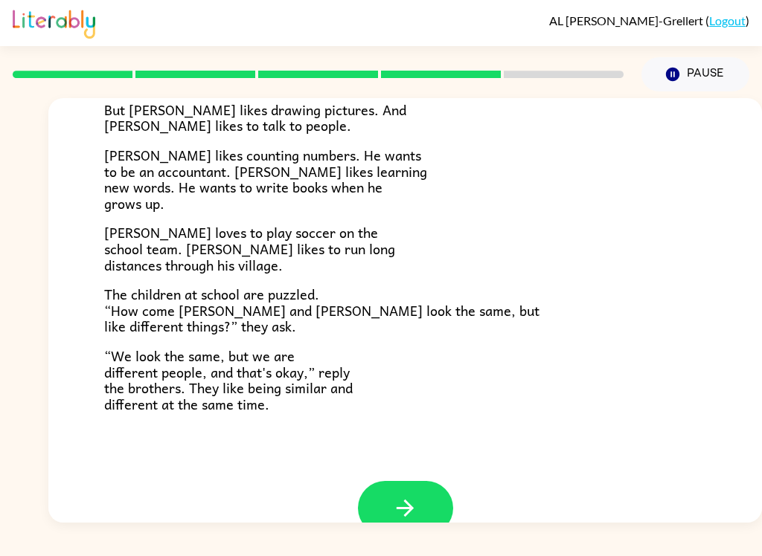
click at [385, 505] on button "button" at bounding box center [405, 508] width 95 height 54
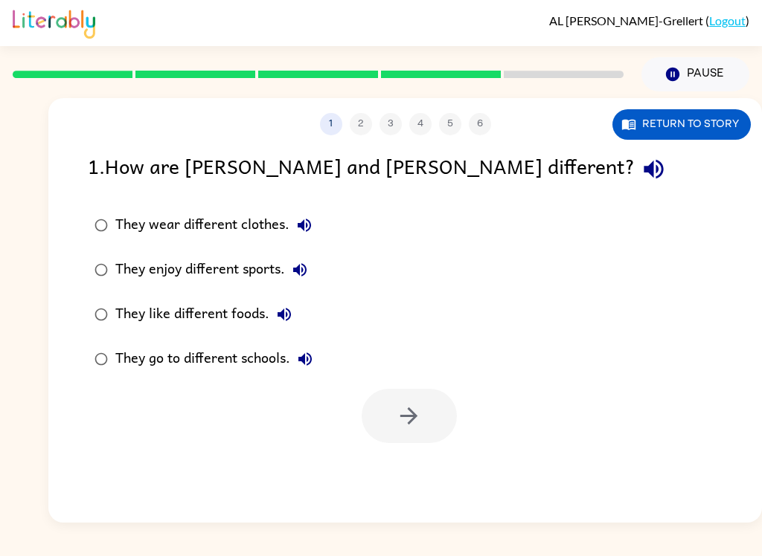
click at [460, 207] on div "They wear different clothes. They enjoy different sports. They like different f…" at bounding box center [425, 292] width 674 height 179
click at [643, 167] on icon "button" at bounding box center [652, 169] width 19 height 19
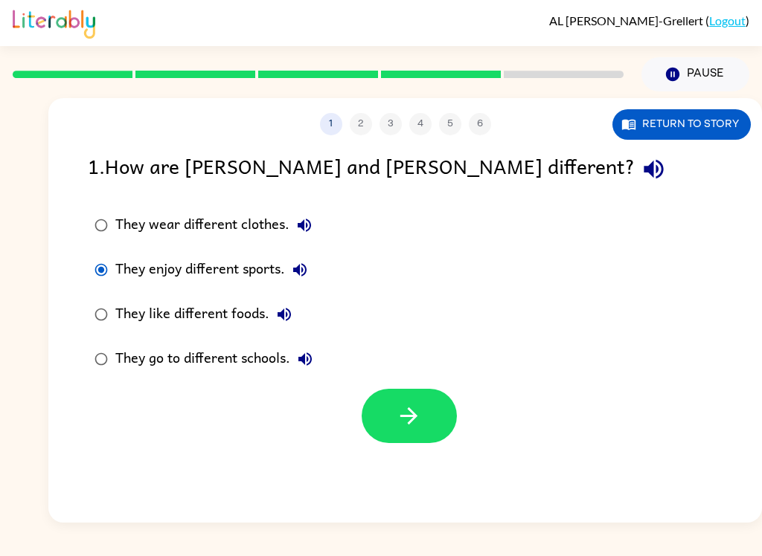
click at [421, 428] on icon "button" at bounding box center [409, 416] width 26 height 26
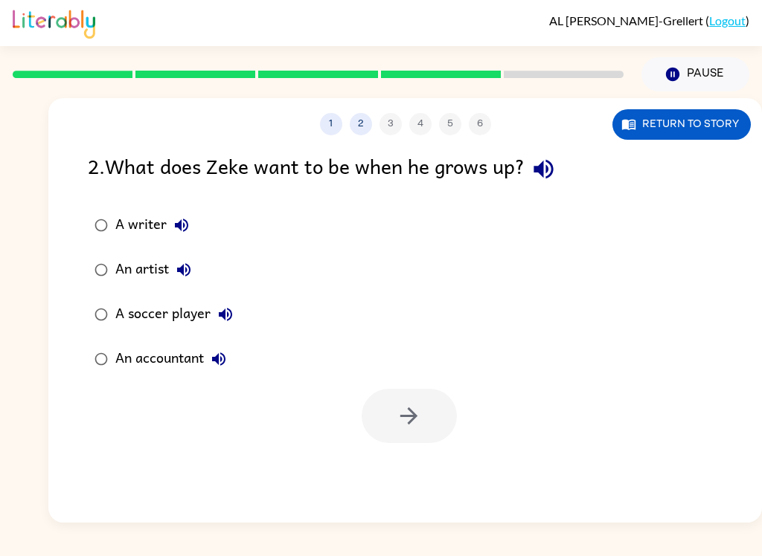
click at [695, 132] on button "Return to story" at bounding box center [681, 124] width 138 height 30
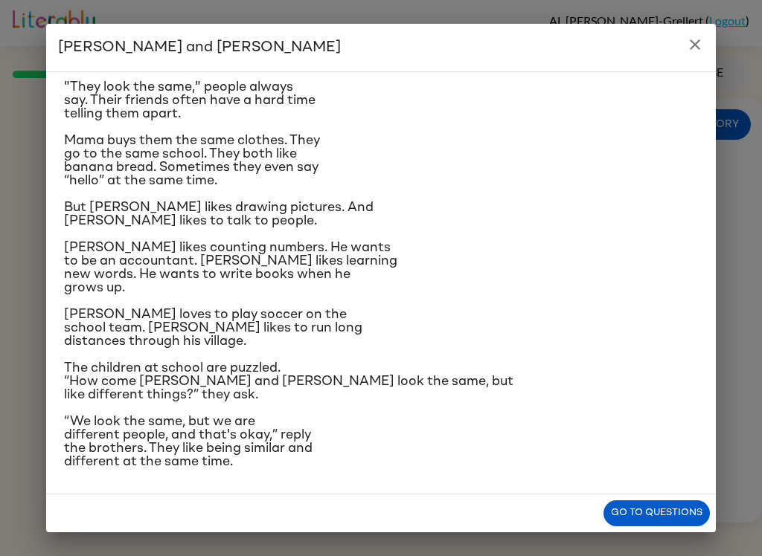
scroll to position [98, 0]
click at [697, 46] on icon "close" at bounding box center [694, 44] width 10 height 10
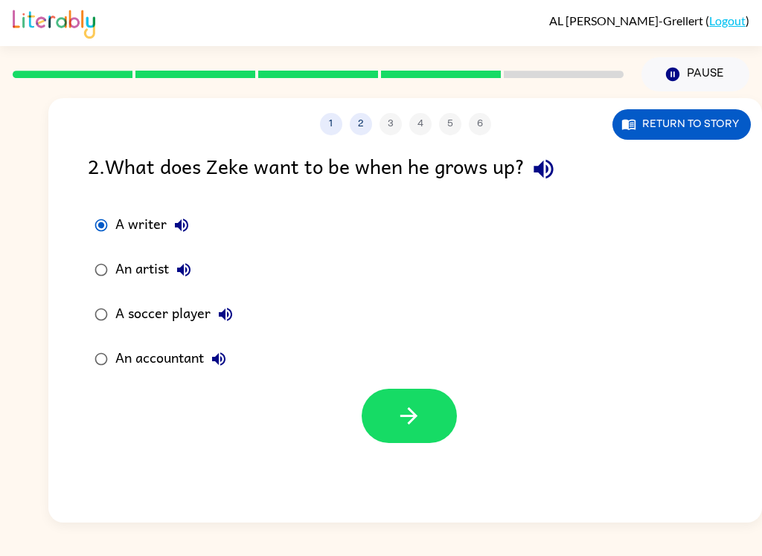
click at [425, 430] on button "button" at bounding box center [408, 416] width 95 height 54
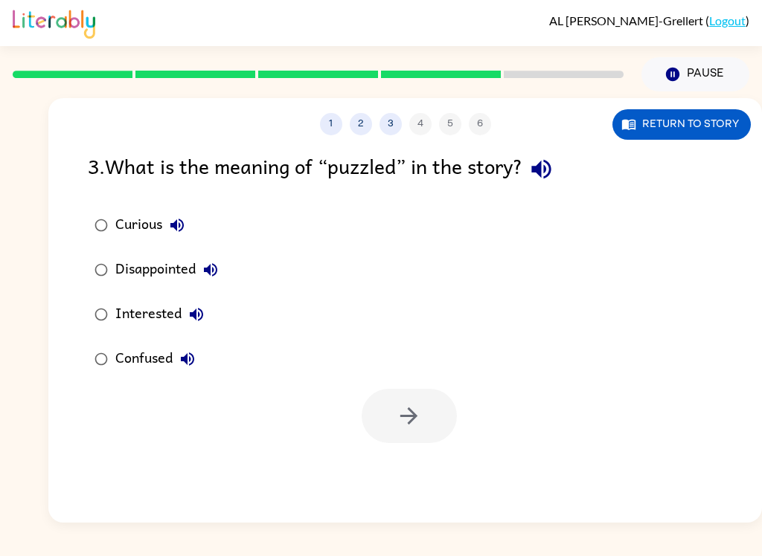
click at [645, 137] on button "Return to story" at bounding box center [681, 124] width 138 height 30
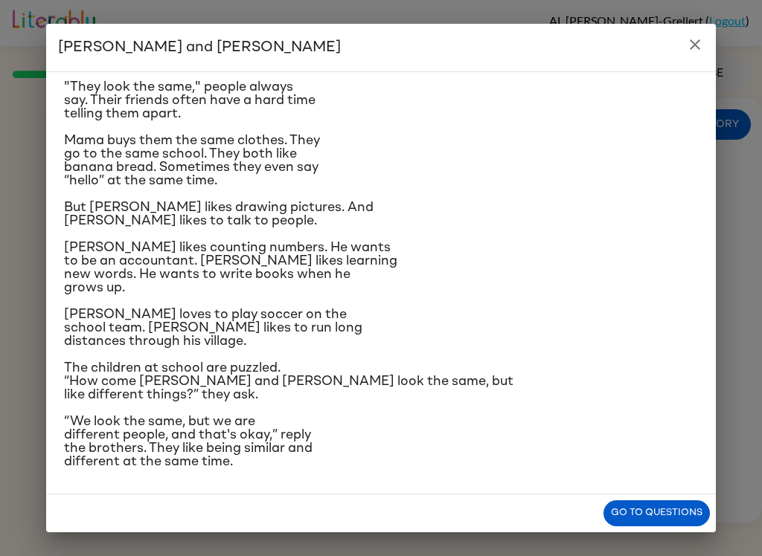
scroll to position [147, 0]
click at [695, 48] on icon "close" at bounding box center [695, 45] width 18 height 18
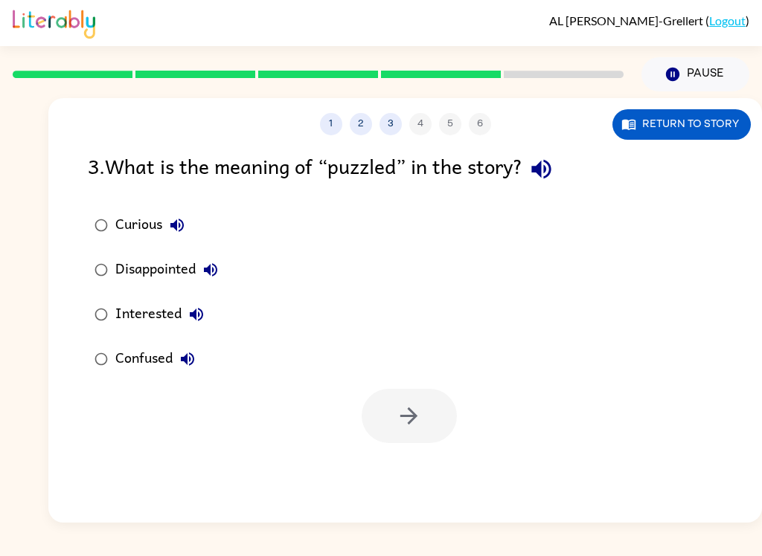
click at [90, 373] on label "Confused" at bounding box center [156, 359] width 153 height 45
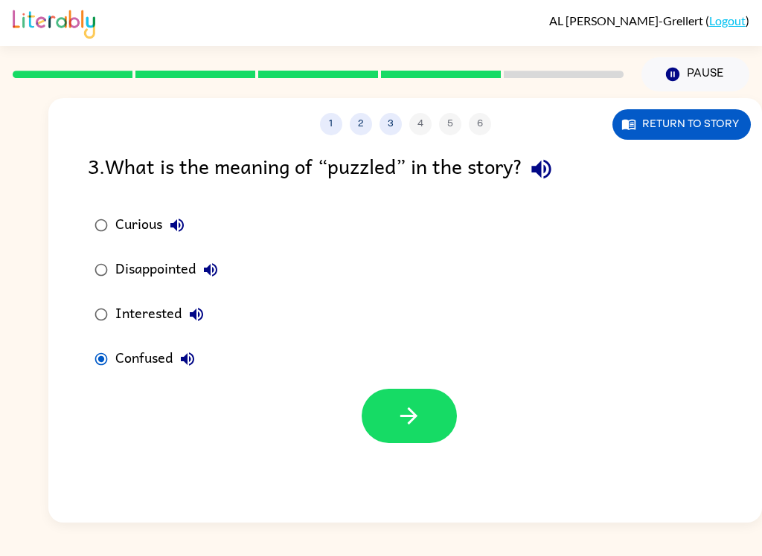
click at [411, 399] on button "button" at bounding box center [408, 416] width 95 height 54
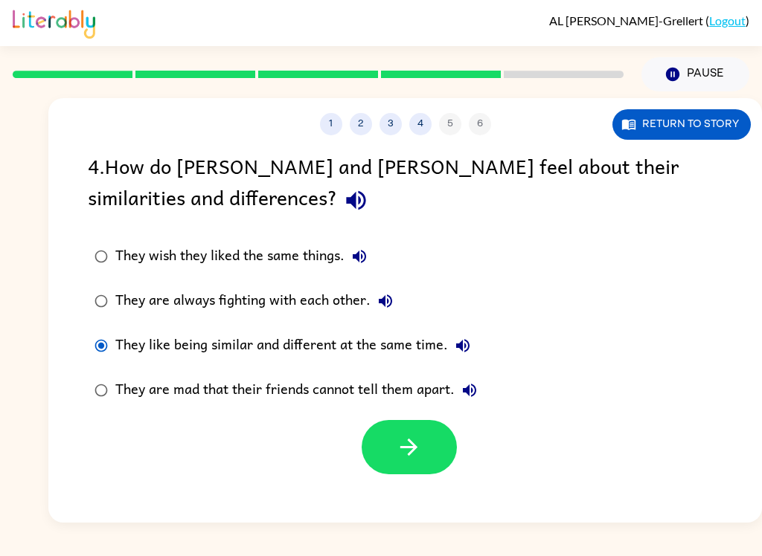
click at [430, 448] on button "button" at bounding box center [408, 447] width 95 height 54
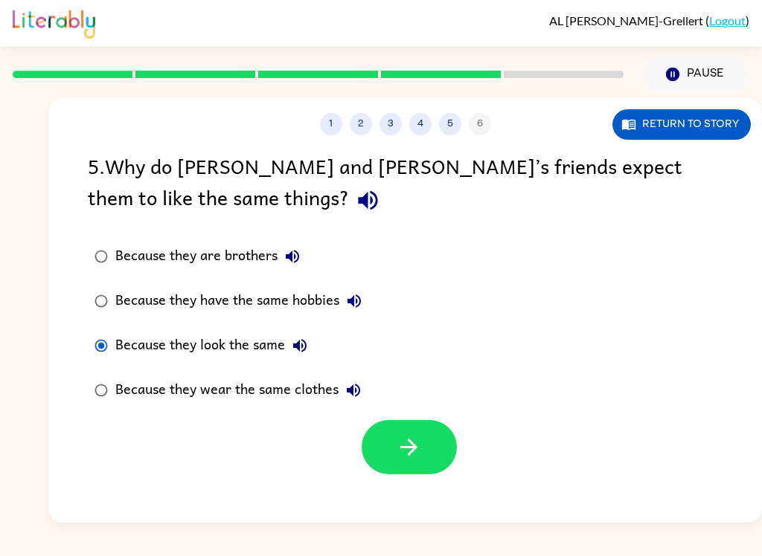
click at [382, 457] on button "button" at bounding box center [408, 447] width 95 height 54
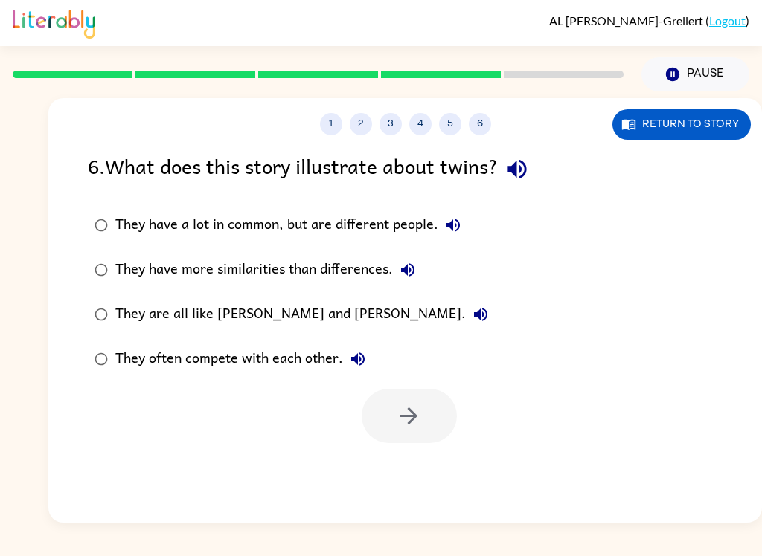
click at [436, 446] on div "1 2 3 4 5 6 Return to story 6 . What does this story illustrate about twins? Th…" at bounding box center [404, 310] width 713 height 425
click at [536, 182] on button "button" at bounding box center [517, 169] width 38 height 38
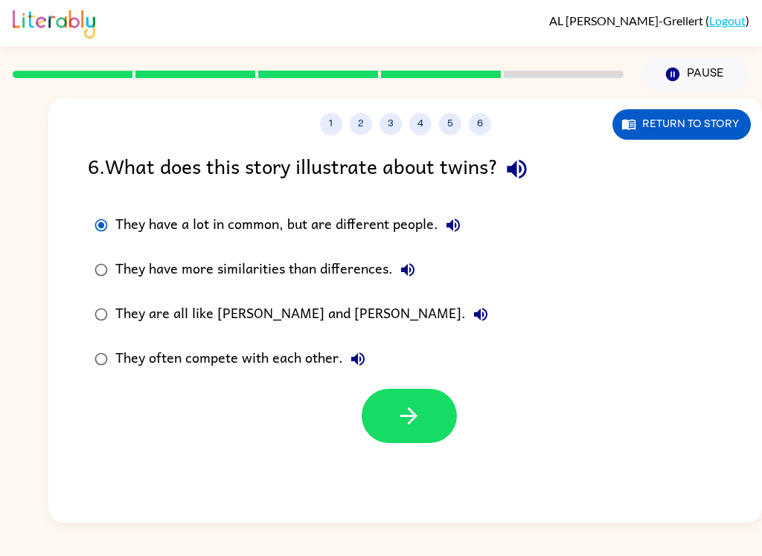
click at [426, 421] on button "button" at bounding box center [408, 416] width 95 height 54
